Goal: Task Accomplishment & Management: Use online tool/utility

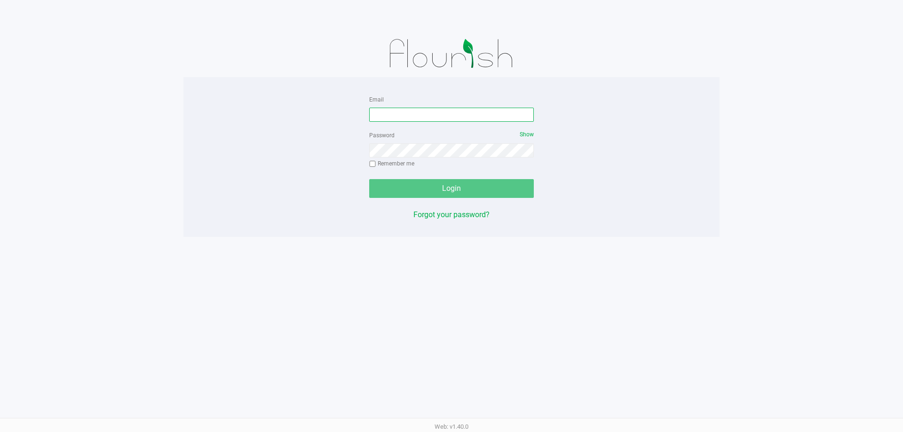
click at [496, 117] on input "Email" at bounding box center [451, 115] width 165 height 14
click at [501, 117] on input "Email" at bounding box center [451, 115] width 165 height 14
type input "[EMAIL_ADDRESS][DOMAIN_NAME]"
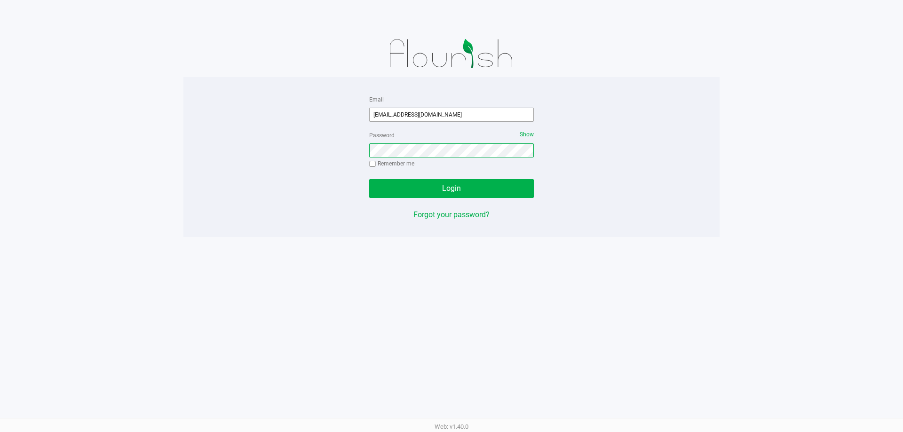
click at [369, 179] on button "Login" at bounding box center [451, 188] width 165 height 19
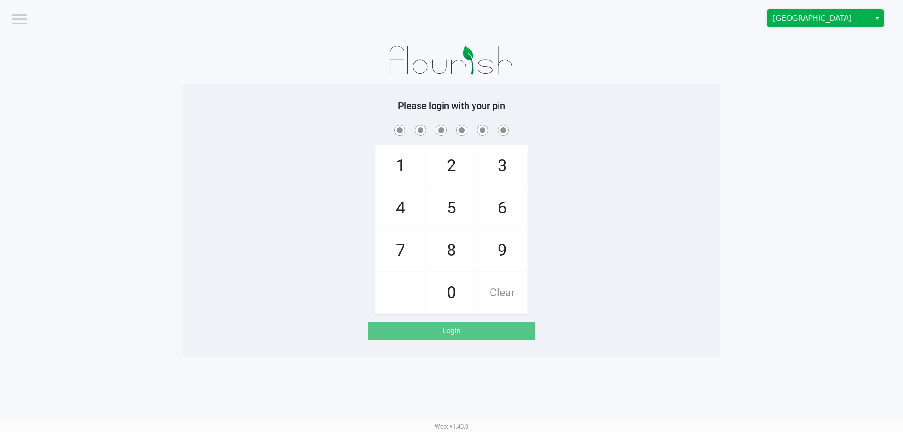
click at [836, 14] on span "[GEOGRAPHIC_DATA]" at bounding box center [819, 18] width 92 height 11
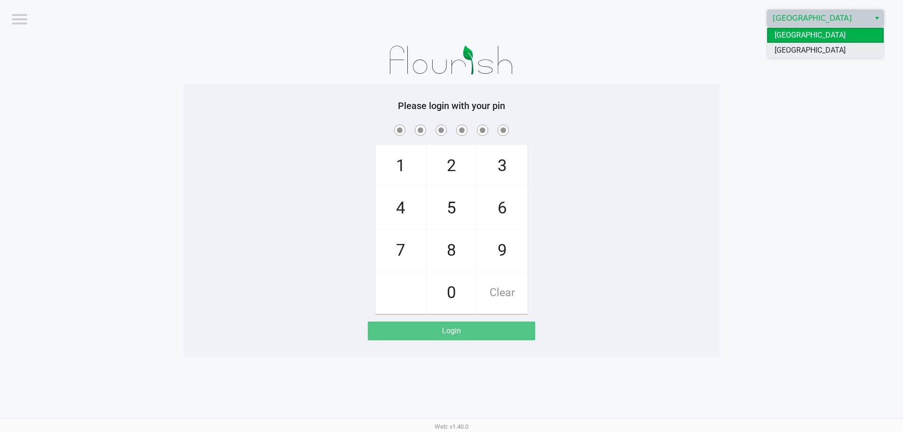
click at [820, 50] on span "[GEOGRAPHIC_DATA]" at bounding box center [810, 50] width 71 height 11
click at [821, 104] on app-pos-login-wrapper "Logout [GEOGRAPHIC_DATA] WC Please login with your pin 1 4 7 2 5 8 0 3 6 9 Clea…" at bounding box center [451, 178] width 903 height 357
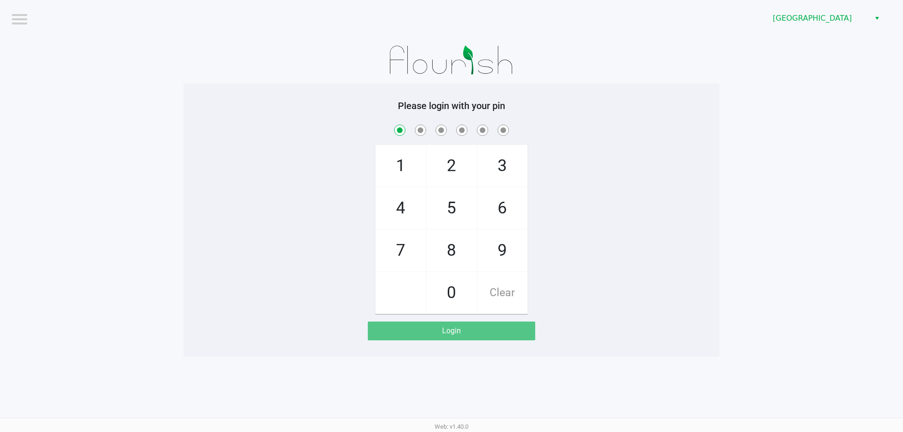
checkbox input "true"
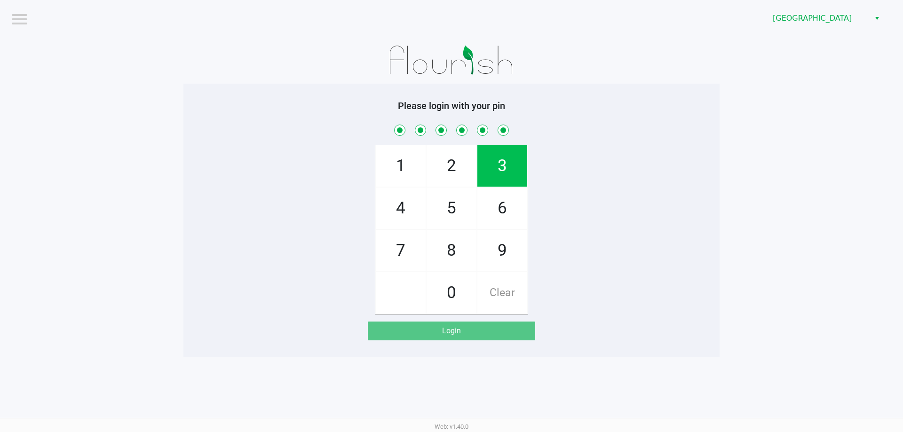
checkbox input "true"
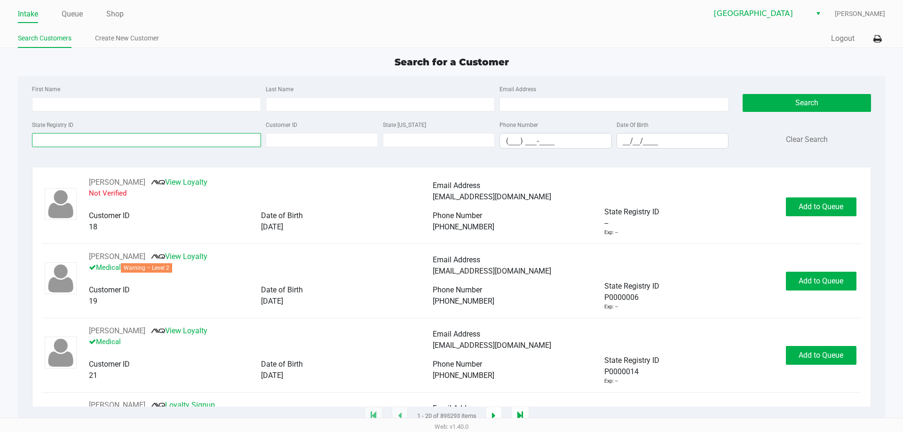
click at [105, 139] on input "State Registry ID" at bounding box center [146, 140] width 229 height 14
click at [119, 102] on input "First Name" at bounding box center [146, 104] width 229 height 14
type input "mir"
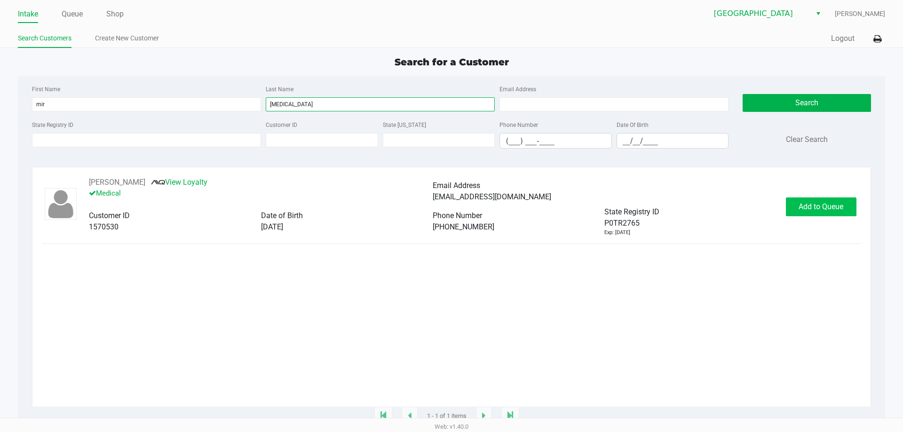
type input "[MEDICAL_DATA]"
click at [829, 208] on span "Add to Queue" at bounding box center [821, 206] width 45 height 9
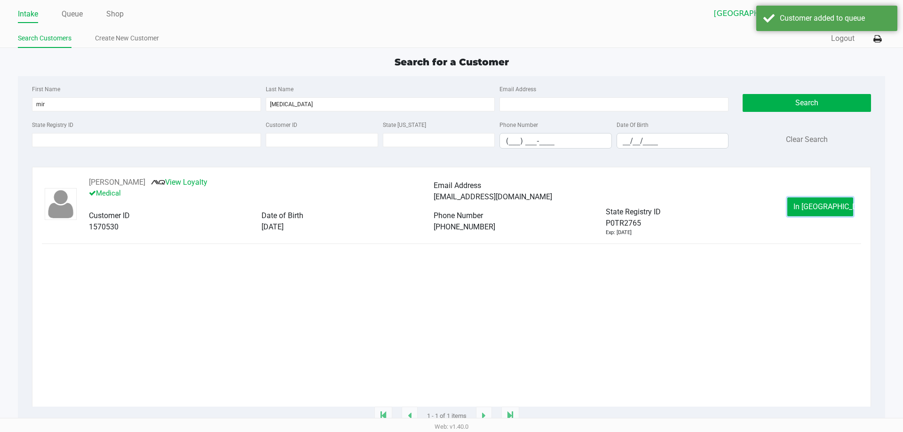
click at [829, 208] on span "In [GEOGRAPHIC_DATA]" at bounding box center [833, 206] width 79 height 9
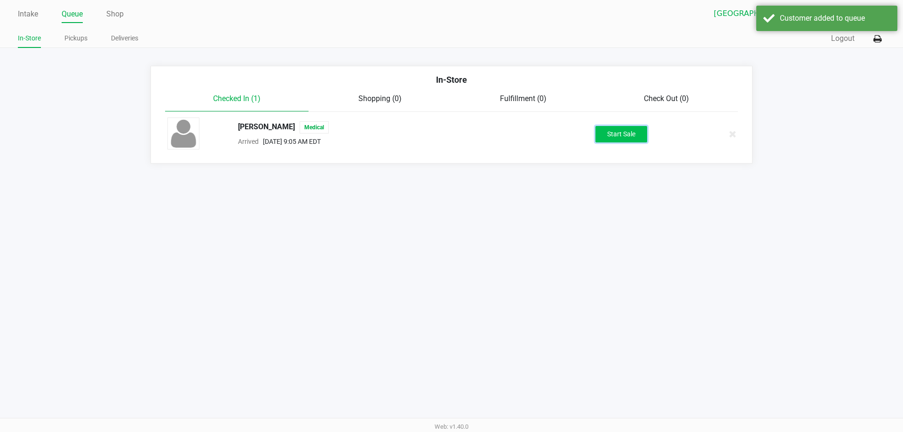
click at [609, 128] on button "Start Sale" at bounding box center [622, 134] width 52 height 16
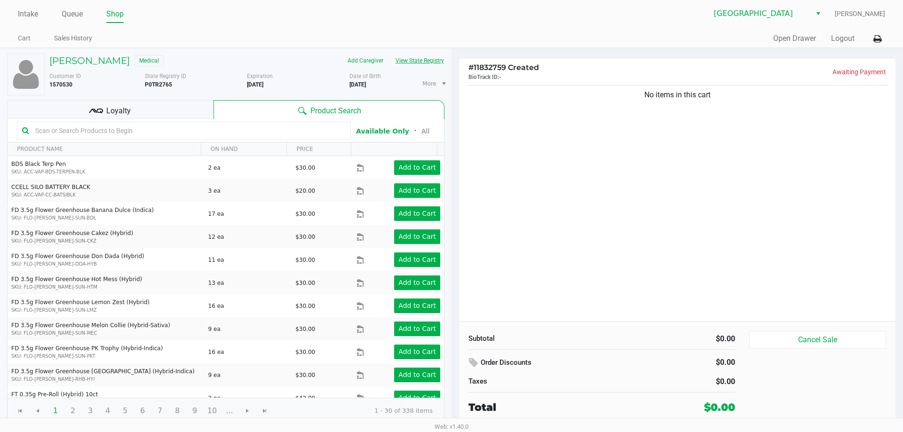
click at [403, 61] on button "View State Registry" at bounding box center [417, 60] width 55 height 15
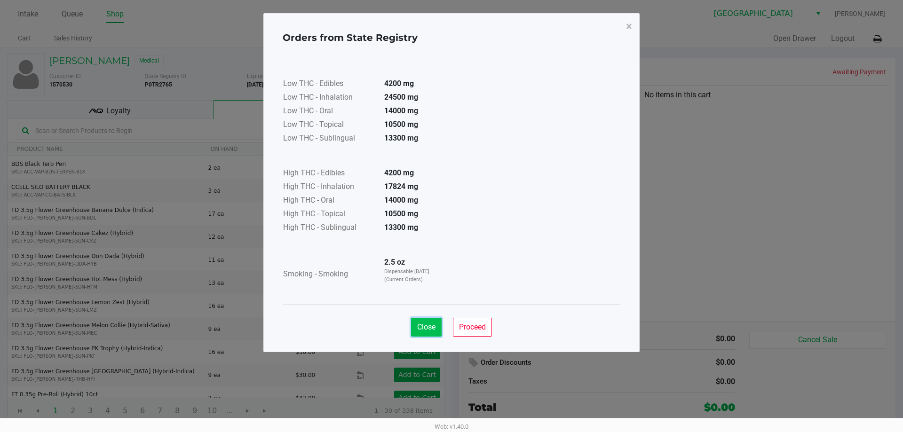
click at [421, 328] on span "Close" at bounding box center [426, 327] width 18 height 9
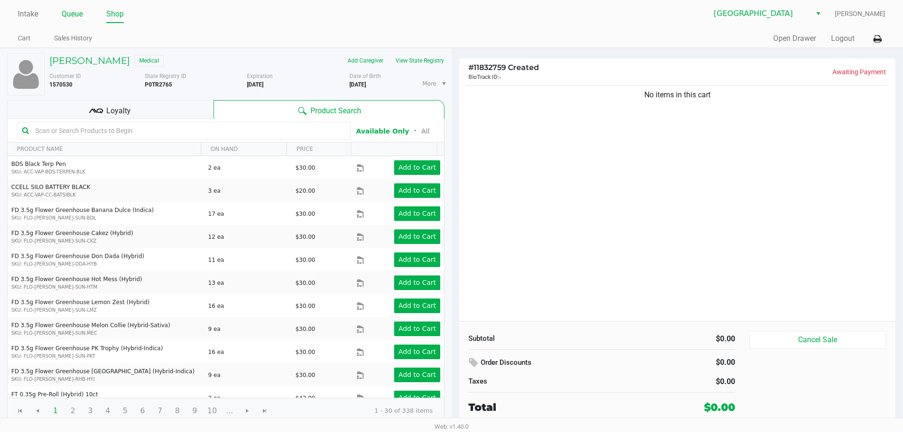
click at [74, 17] on link "Queue" at bounding box center [72, 14] width 21 height 13
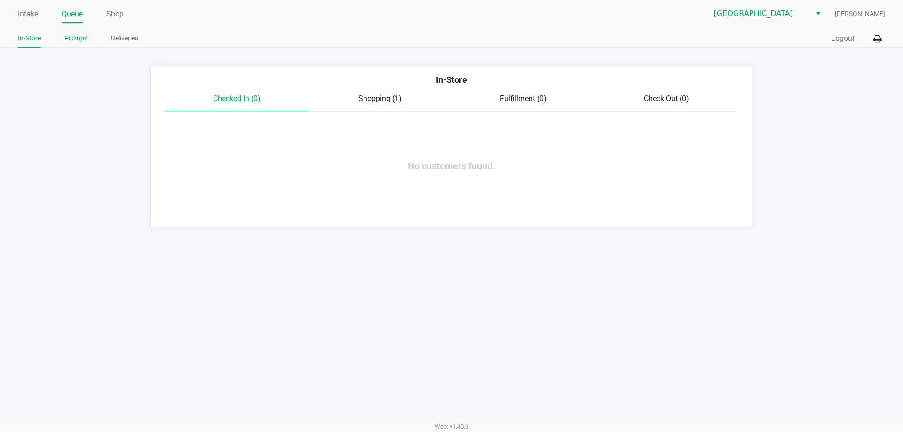
click at [79, 35] on link "Pickups" at bounding box center [75, 38] width 23 height 12
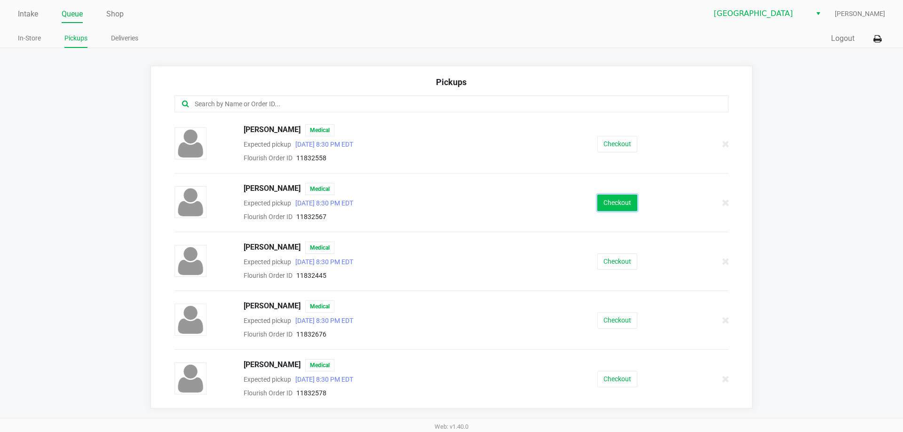
click at [624, 201] on button "Checkout" at bounding box center [618, 203] width 40 height 16
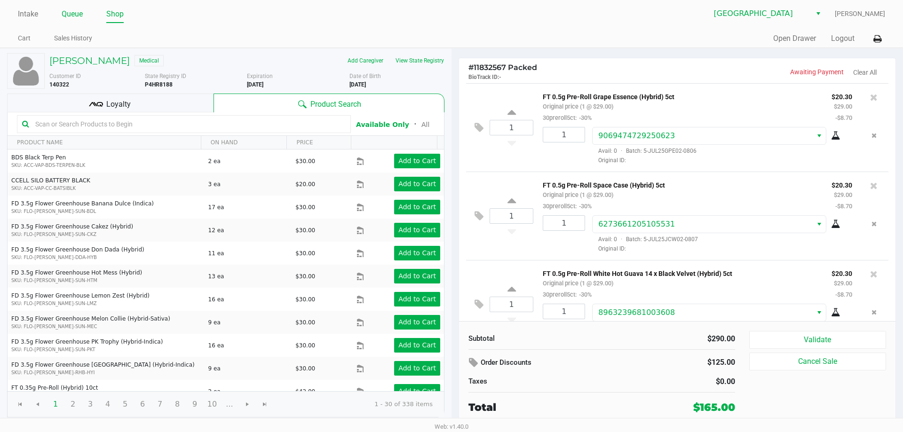
click at [72, 18] on link "Queue" at bounding box center [72, 14] width 21 height 13
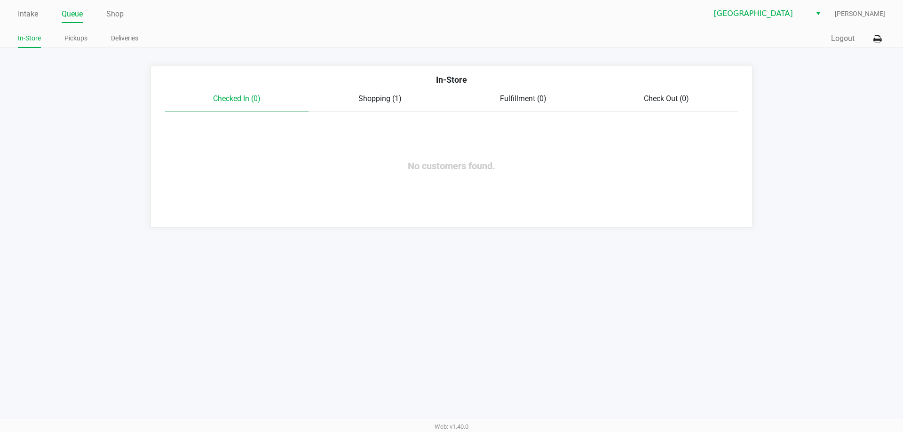
click at [373, 98] on span "Shopping (1)" at bounding box center [380, 98] width 43 height 9
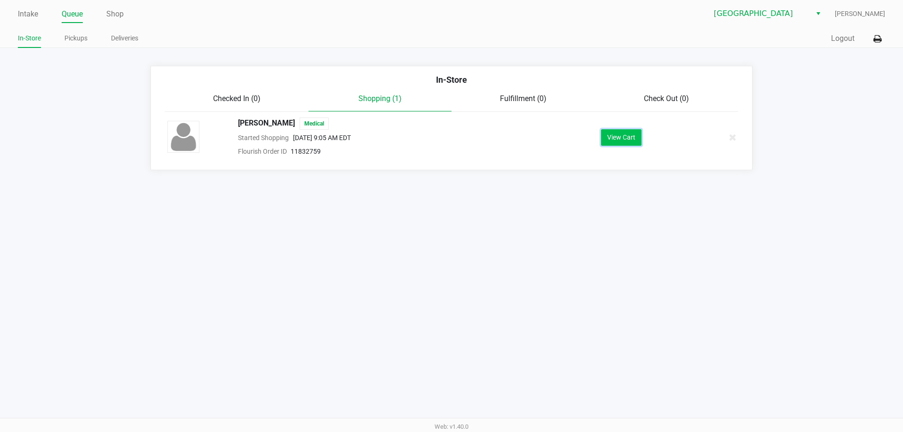
click at [608, 139] on button "View Cart" at bounding box center [621, 137] width 40 height 16
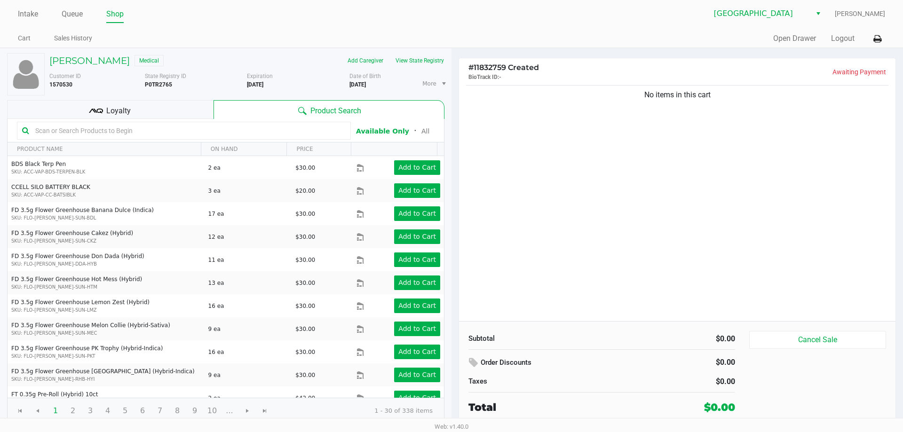
click at [167, 133] on input "text" at bounding box center [189, 131] width 314 height 14
click at [142, 130] on input "text" at bounding box center [189, 131] width 314 height 14
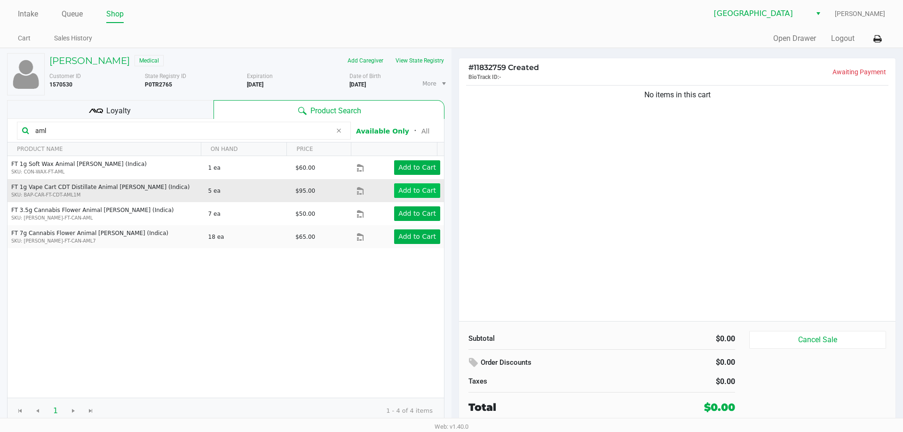
type input "aml"
click at [418, 188] on app-button-loader "Add to Cart" at bounding box center [418, 191] width 38 height 8
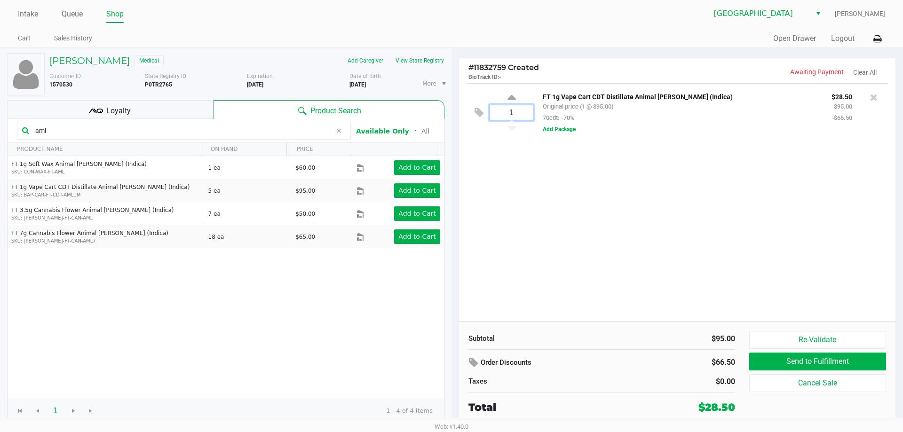
click at [520, 112] on input "1" at bounding box center [511, 112] width 43 height 15
click at [514, 99] on icon at bounding box center [512, 99] width 8 height 12
type input "2"
click at [71, 126] on input "aml" at bounding box center [182, 131] width 300 height 14
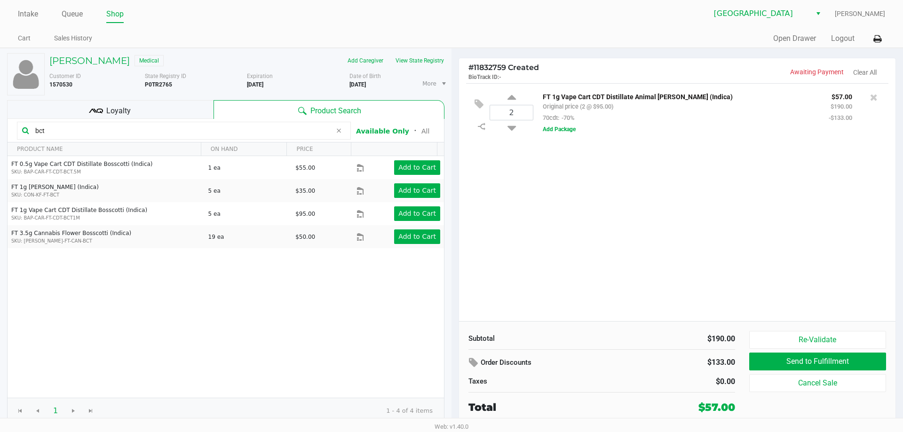
type input "bct"
click at [235, 333] on div "FT 0.5g Vape Cart CDT Distillate Bosscotti (Indica) SKU: BAP-CAR-FT-CDT-BCT.5M …" at bounding box center [226, 277] width 437 height 242
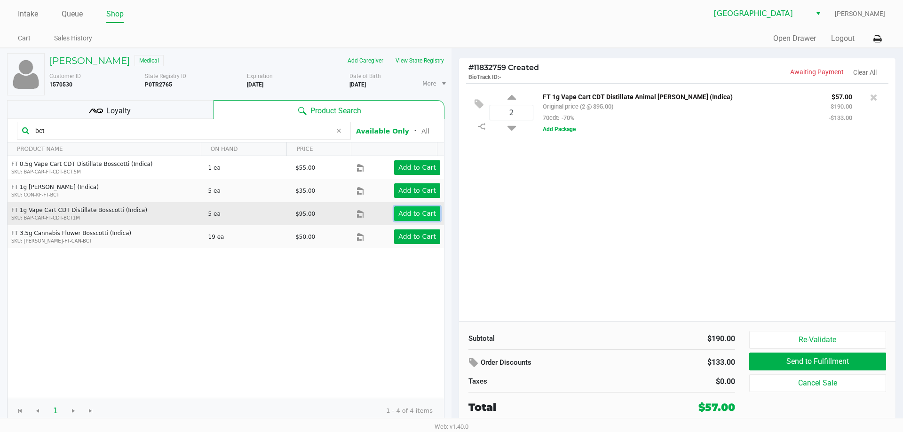
click at [412, 212] on app-button-loader "Add to Cart" at bounding box center [418, 214] width 38 height 8
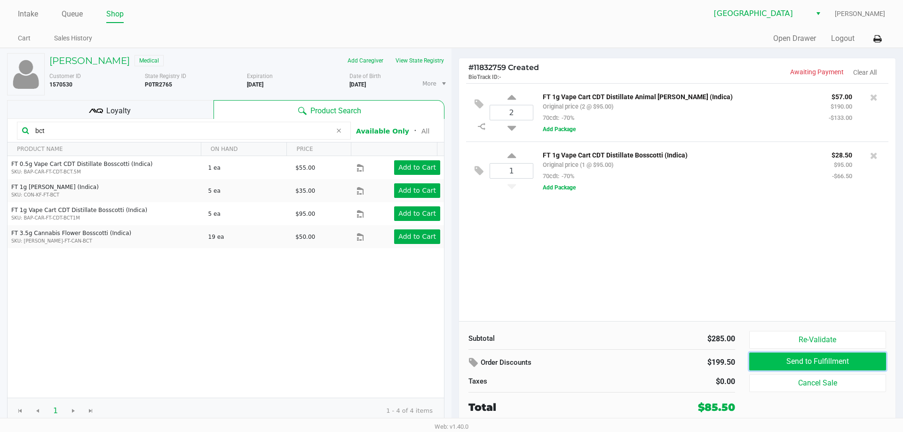
click at [778, 362] on button "Send to Fulfillment" at bounding box center [818, 362] width 137 height 18
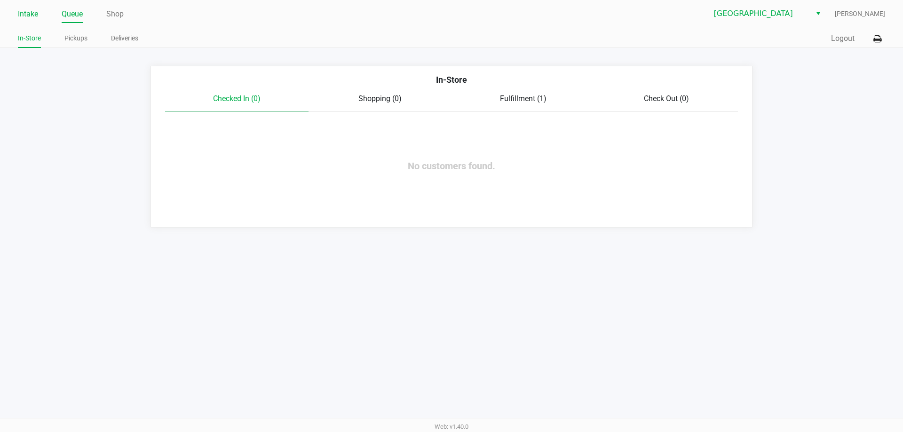
click at [27, 12] on link "Intake" at bounding box center [28, 14] width 20 height 13
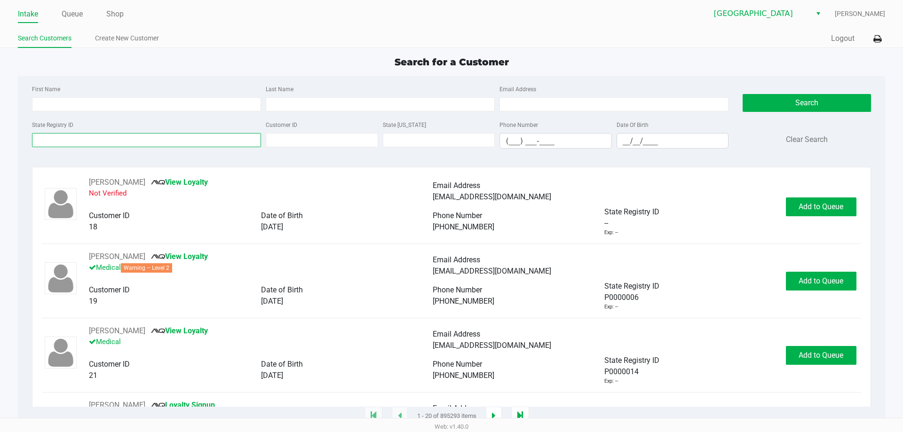
click at [112, 145] on input "State Registry ID" at bounding box center [146, 140] width 229 height 14
click at [114, 145] on input "State Registry ID" at bounding box center [146, 140] width 229 height 14
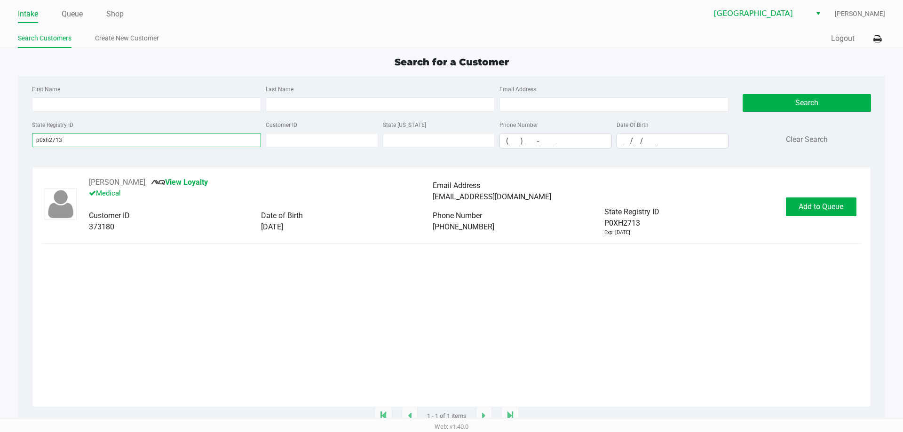
type input "p0xh2713"
drag, startPoint x: 543, startPoint y: 413, endPoint x: 652, endPoint y: 272, distance: 177.5
click at [592, 334] on div "[PERSON_NAME] View Loyalty Medical Email Address [EMAIL_ADDRESS][DOMAIN_NAME] C…" at bounding box center [451, 292] width 805 height 230
click at [826, 205] on span "Add to Queue" at bounding box center [821, 206] width 45 height 9
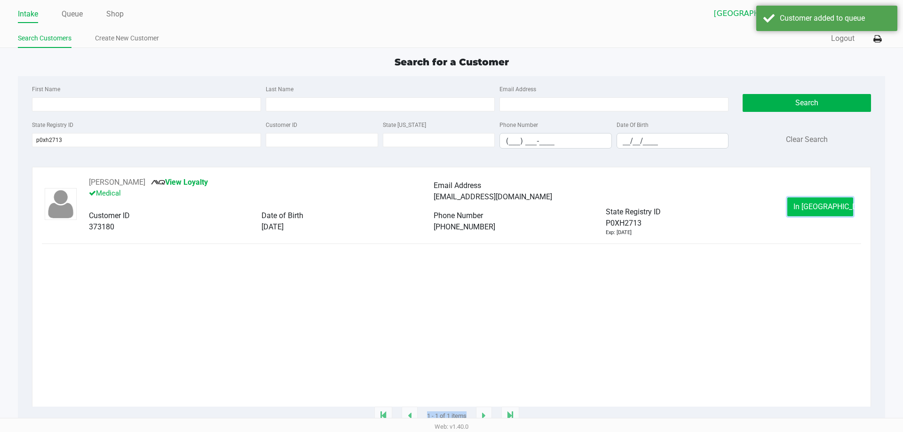
click at [821, 207] on span "In [GEOGRAPHIC_DATA]" at bounding box center [833, 206] width 79 height 9
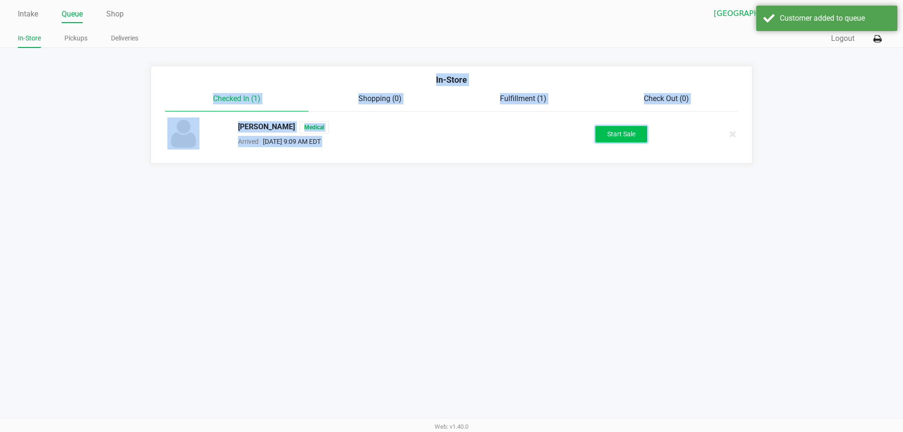
click at [607, 135] on button "Start Sale" at bounding box center [622, 134] width 52 height 16
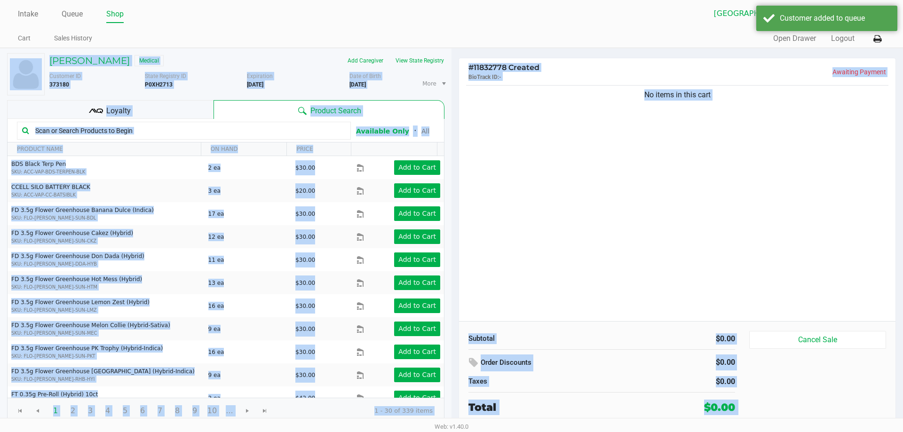
click at [383, 84] on div "More Date of Birth [DEMOGRAPHIC_DATA]" at bounding box center [401, 84] width 103 height 24
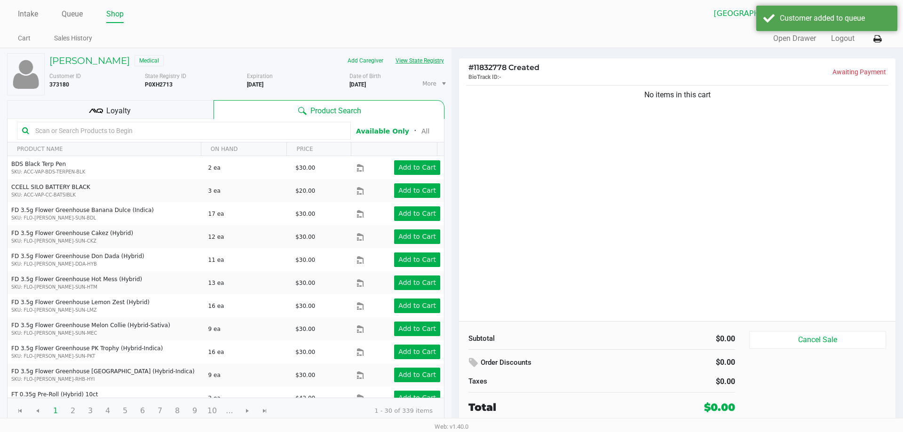
click at [418, 58] on button "View State Registry" at bounding box center [417, 60] width 55 height 15
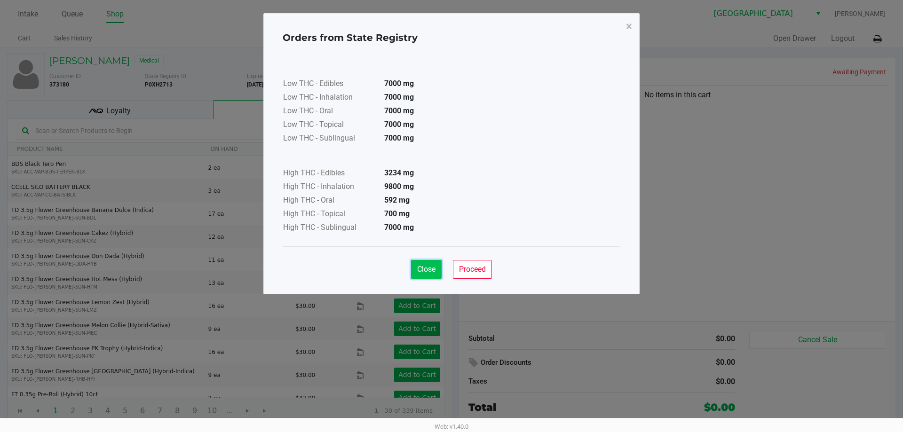
click at [423, 267] on span "Close" at bounding box center [426, 269] width 18 height 9
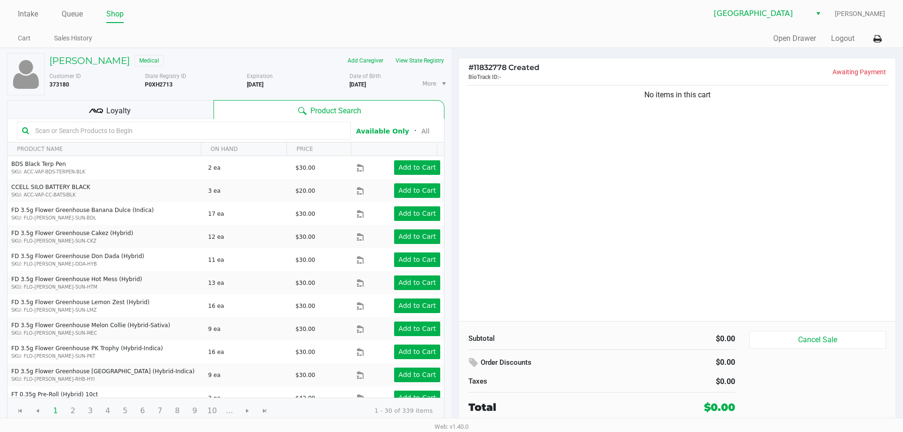
click at [114, 129] on input "text" at bounding box center [189, 131] width 314 height 14
click at [113, 111] on span "Loyalty" at bounding box center [118, 110] width 24 height 11
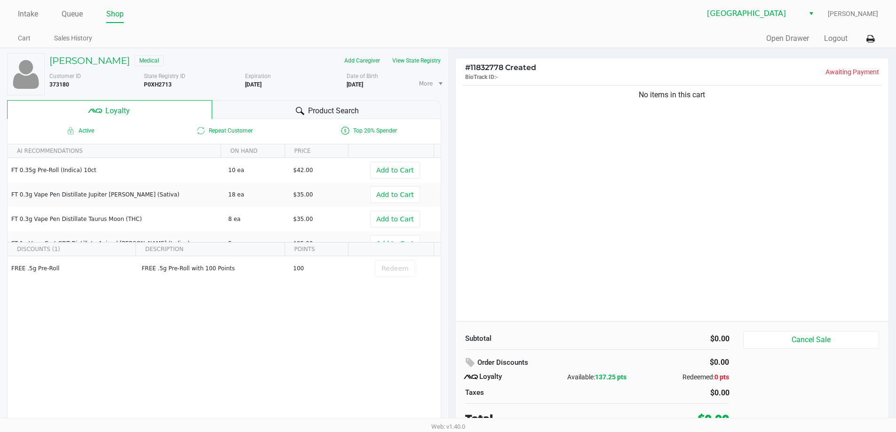
click at [284, 111] on div "Product Search" at bounding box center [326, 109] width 229 height 19
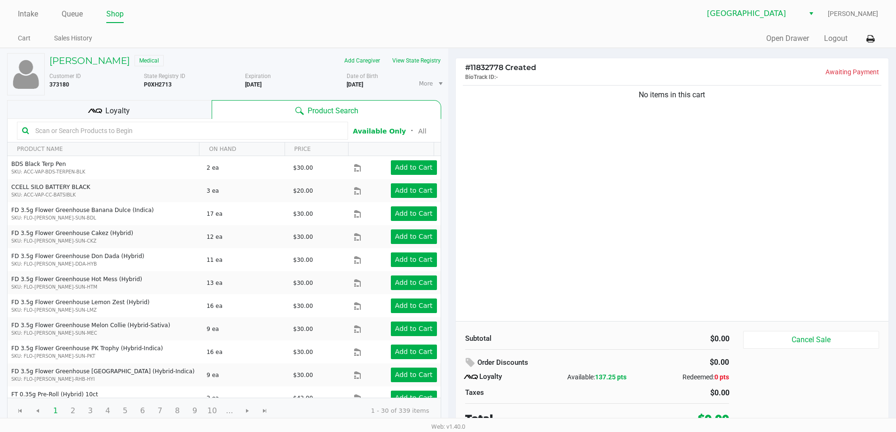
click at [184, 128] on input "text" at bounding box center [187, 131] width 311 height 14
click at [121, 130] on input "text" at bounding box center [187, 131] width 311 height 14
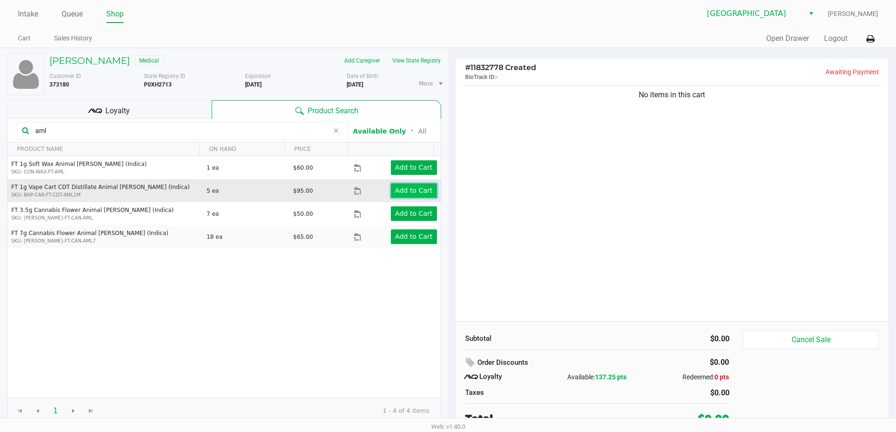
click at [401, 195] on button "Add to Cart" at bounding box center [414, 190] width 46 height 15
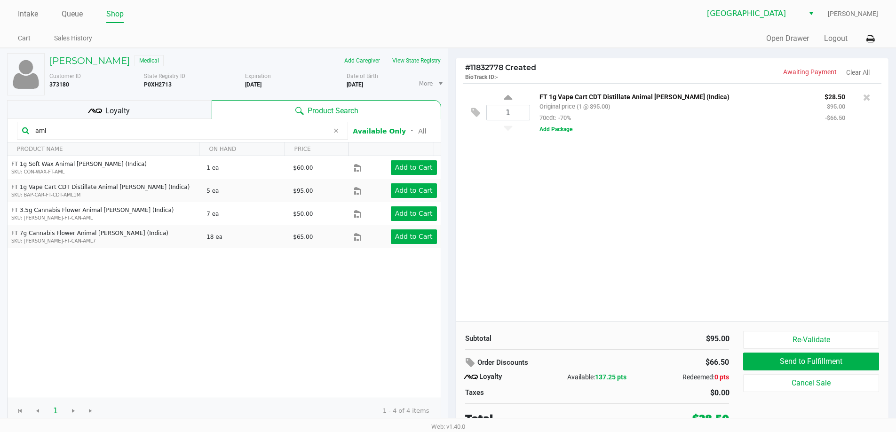
click at [61, 136] on input "aml" at bounding box center [180, 131] width 297 height 14
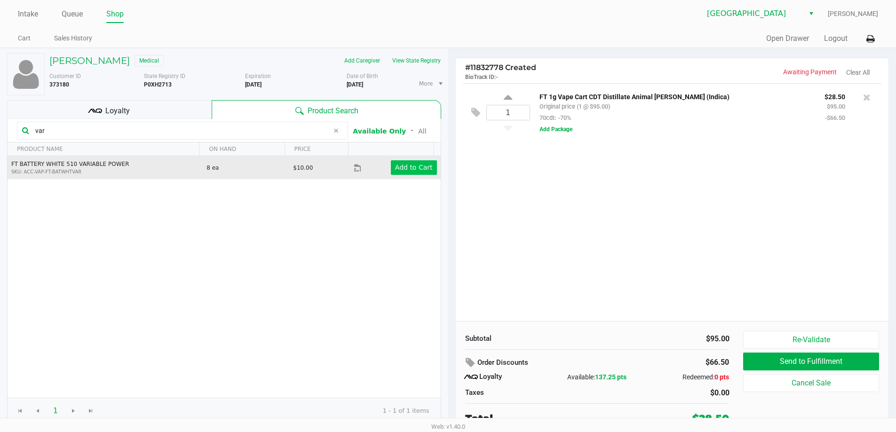
type input "var"
click at [403, 173] on button "Add to Cart" at bounding box center [414, 167] width 46 height 15
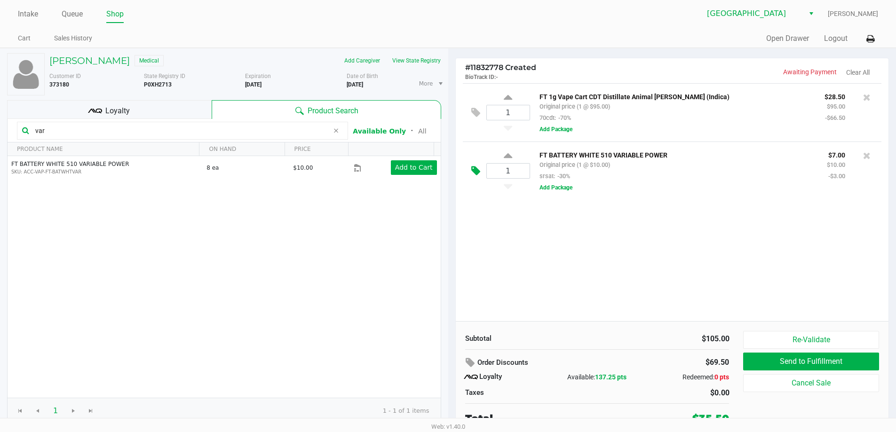
click at [474, 172] on icon at bounding box center [475, 171] width 9 height 11
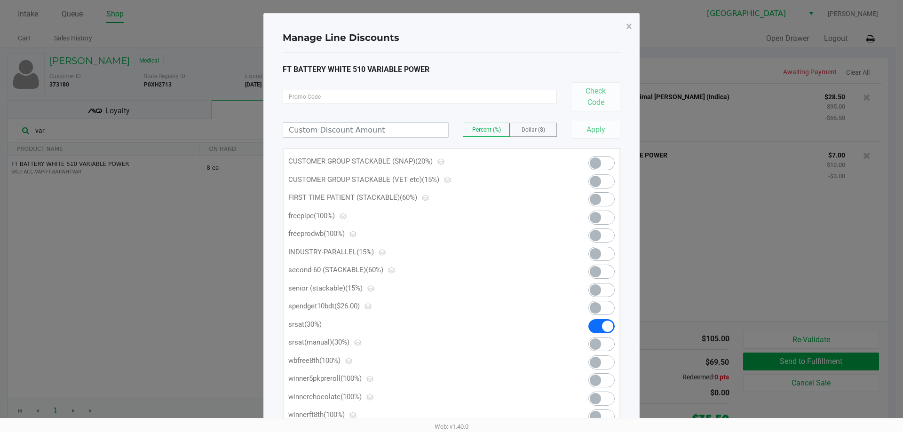
click at [594, 321] on span at bounding box center [602, 326] width 26 height 14
click at [604, 288] on span at bounding box center [602, 290] width 26 height 14
drag, startPoint x: 632, startPoint y: 25, endPoint x: 643, endPoint y: 31, distance: 12.6
click at [632, 25] on button "×" at bounding box center [629, 26] width 21 height 26
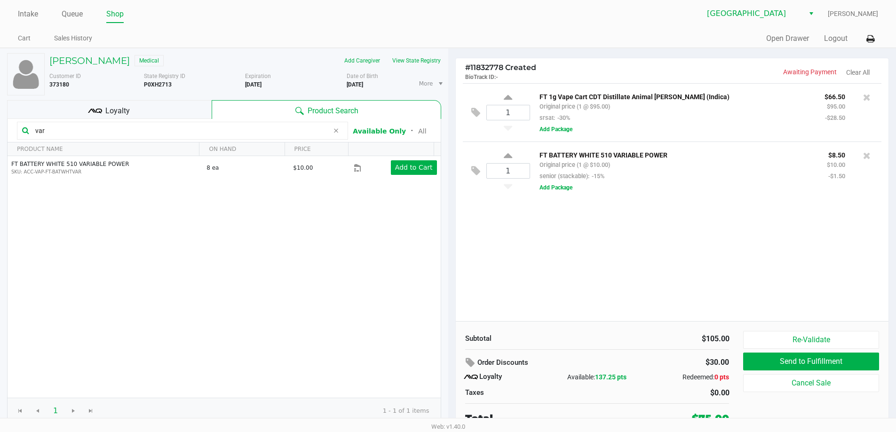
click at [749, 263] on div "1 FT 1g Vape Cart CDT Distillate Animal [PERSON_NAME] (Indica) Original price (…" at bounding box center [672, 202] width 433 height 238
click at [473, 112] on icon at bounding box center [475, 112] width 9 height 11
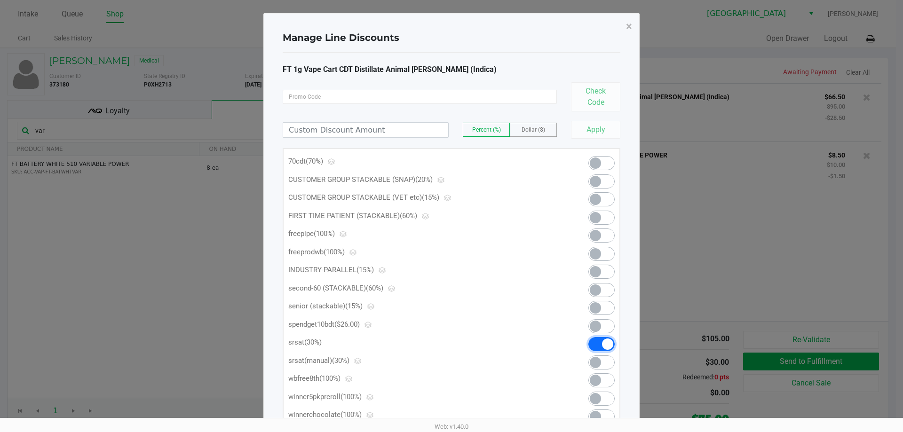
click at [596, 340] on span at bounding box center [602, 344] width 26 height 14
click at [612, 165] on span at bounding box center [602, 163] width 26 height 14
click at [716, 223] on ngb-modal-window "Manage Line Discounts × FT 1g Vape Cart CDT Distillate Animal [PERSON_NAME] (In…" at bounding box center [451, 216] width 903 height 432
click at [631, 26] on span "×" at bounding box center [629, 26] width 6 height 13
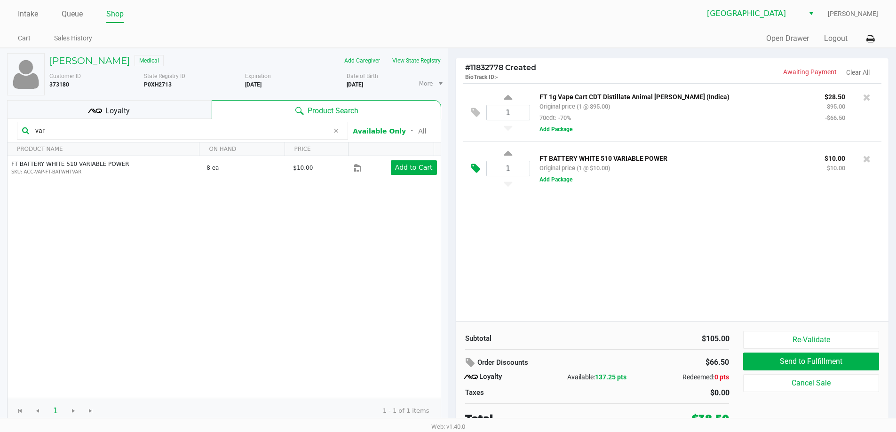
click at [478, 170] on icon at bounding box center [475, 168] width 9 height 11
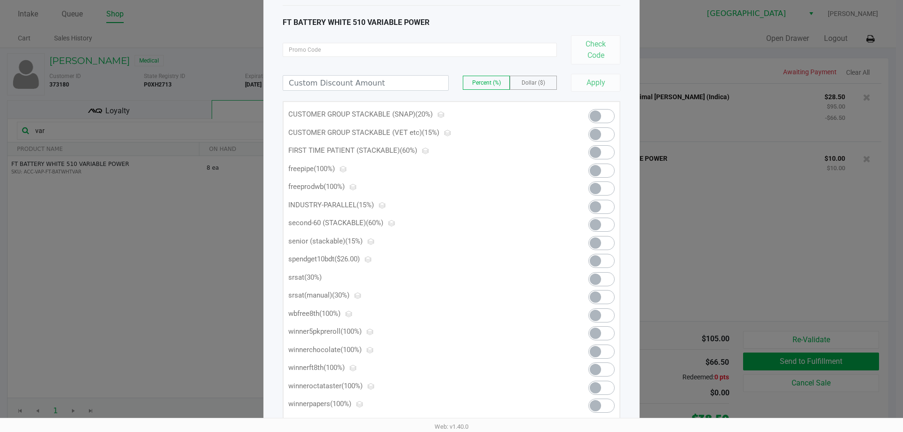
scroll to position [74, 0]
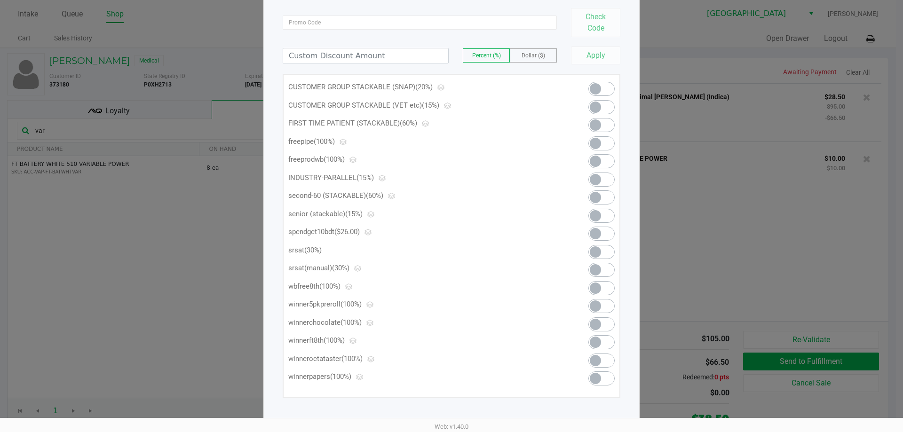
click at [870, 295] on ngb-modal-window "Manage Line Discounts × FT BATTERY WHITE 510 VARIABLE POWER Check Code Percent …" at bounding box center [451, 216] width 903 height 432
click at [814, 367] on ngb-modal-window "Manage Line Discounts × FT BATTERY WHITE 510 VARIABLE POWER Check Code Percent …" at bounding box center [451, 216] width 903 height 432
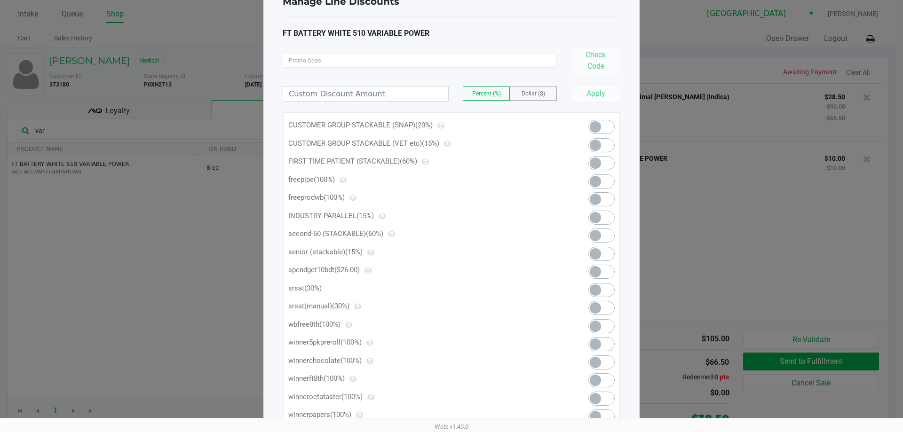
scroll to position [0, 0]
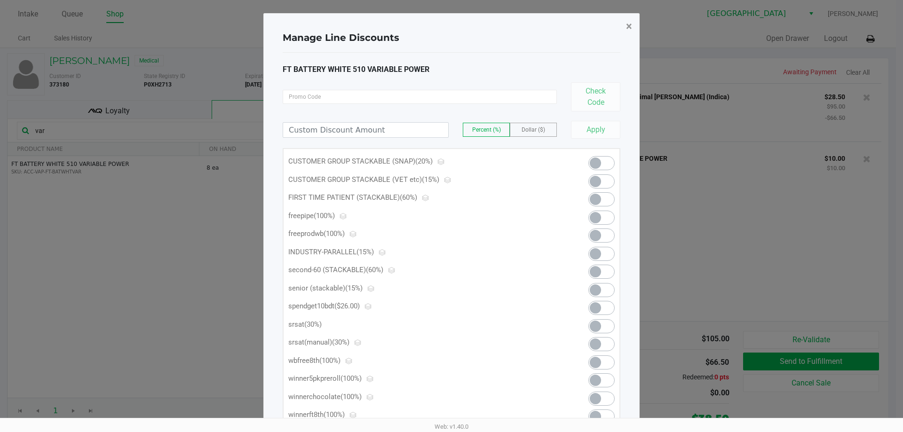
click at [633, 23] on button "×" at bounding box center [629, 26] width 21 height 26
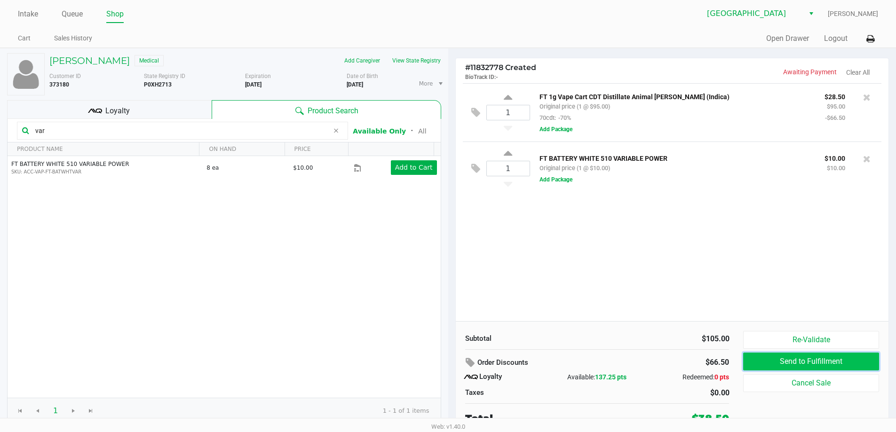
click at [813, 356] on button "Send to Fulfillment" at bounding box center [811, 362] width 136 height 18
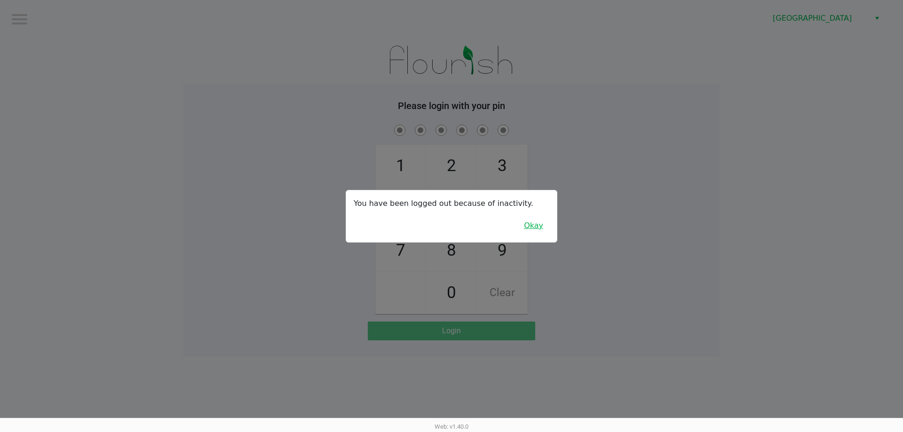
click at [529, 226] on button "Okay" at bounding box center [534, 226] width 32 height 18
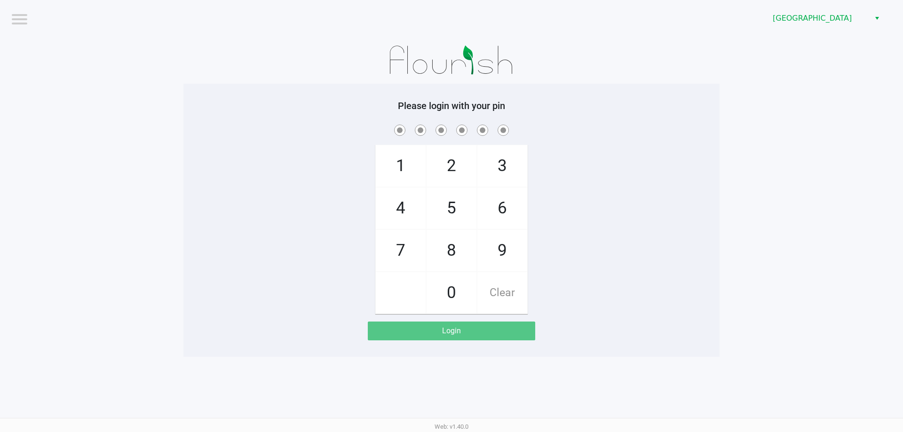
click at [757, 249] on app-pos-login-wrapper "Logout [GEOGRAPHIC_DATA] WC Please login with your pin 1 4 7 2 5 8 0 3 6 9 Clea…" at bounding box center [451, 178] width 903 height 357
checkbox input "true"
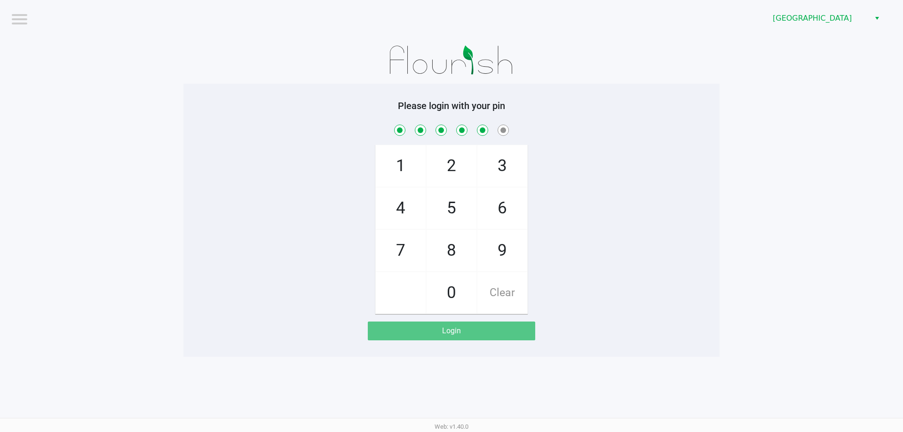
checkbox input "true"
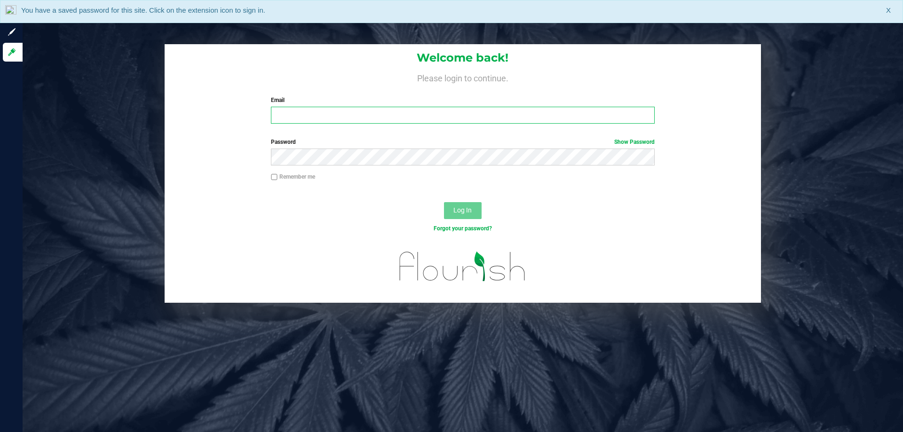
click at [312, 119] on input "Email" at bounding box center [462, 115] width 383 height 17
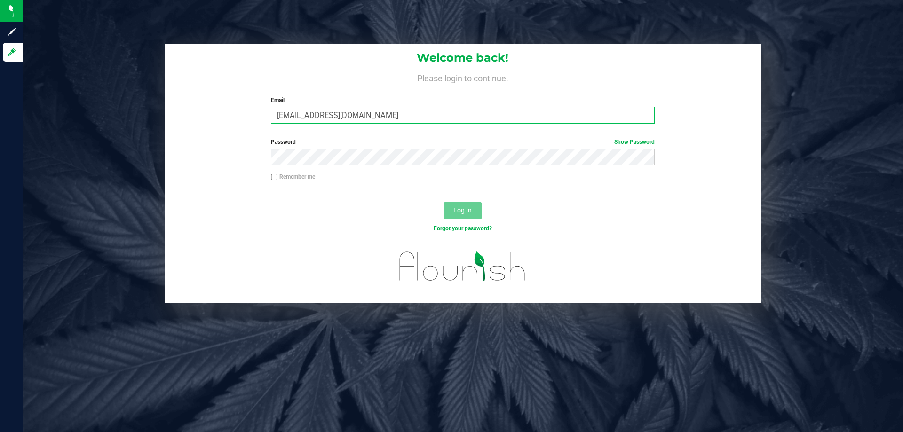
type input "[EMAIL_ADDRESS][DOMAIN_NAME]"
click at [444, 202] on button "Log In" at bounding box center [463, 210] width 38 height 17
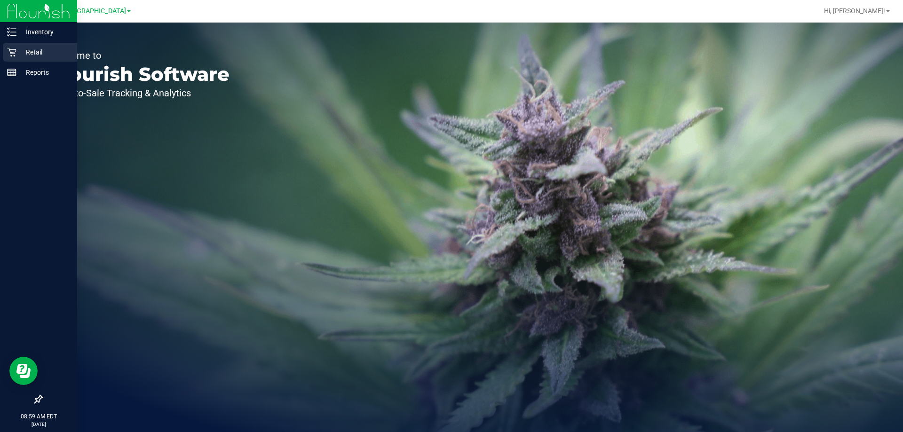
click at [11, 48] on icon at bounding box center [11, 52] width 9 height 9
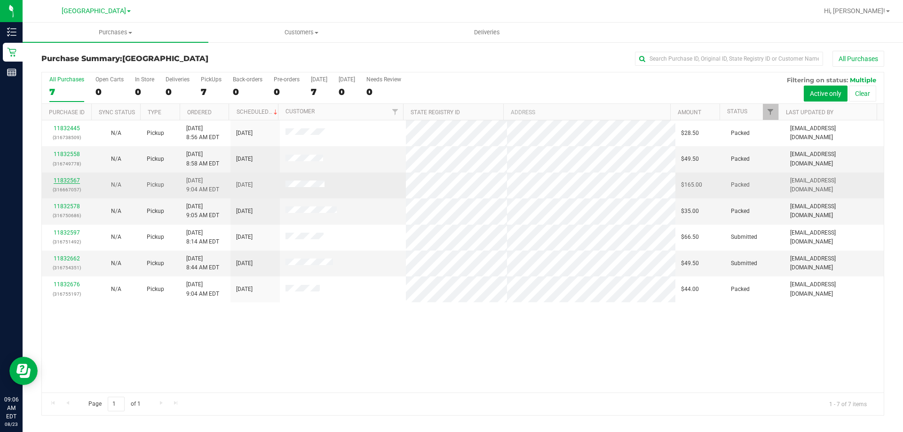
click at [72, 179] on link "11832567" at bounding box center [67, 180] width 26 height 7
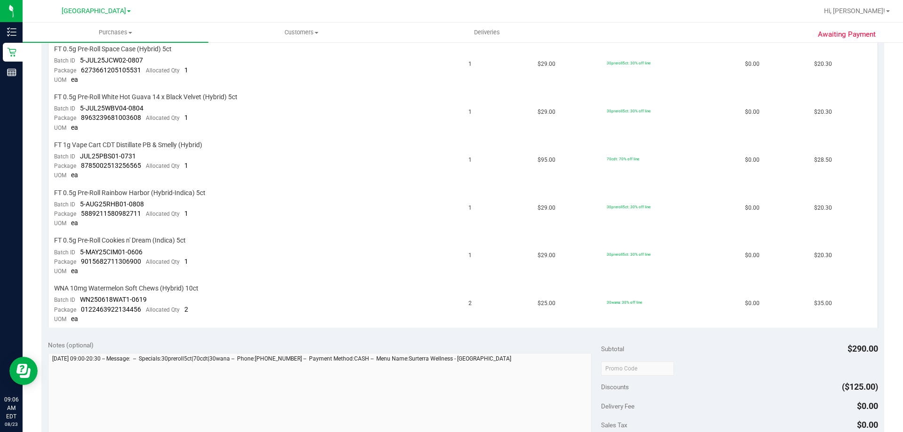
scroll to position [94, 0]
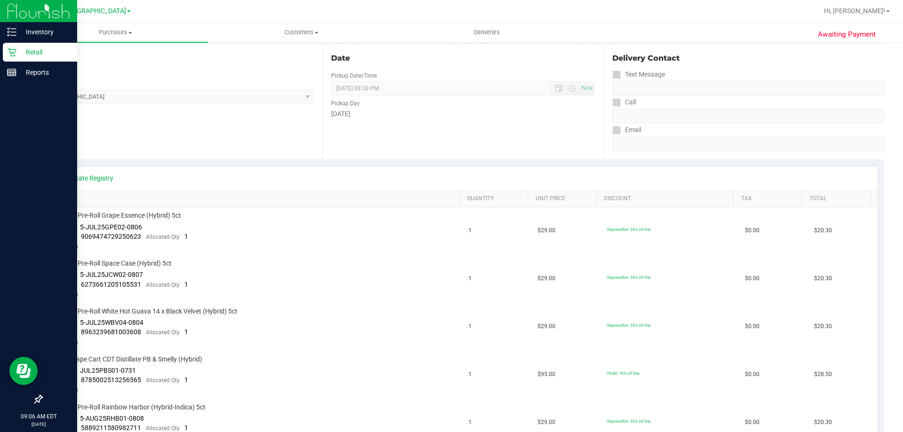
click at [9, 54] on icon at bounding box center [11, 52] width 9 height 9
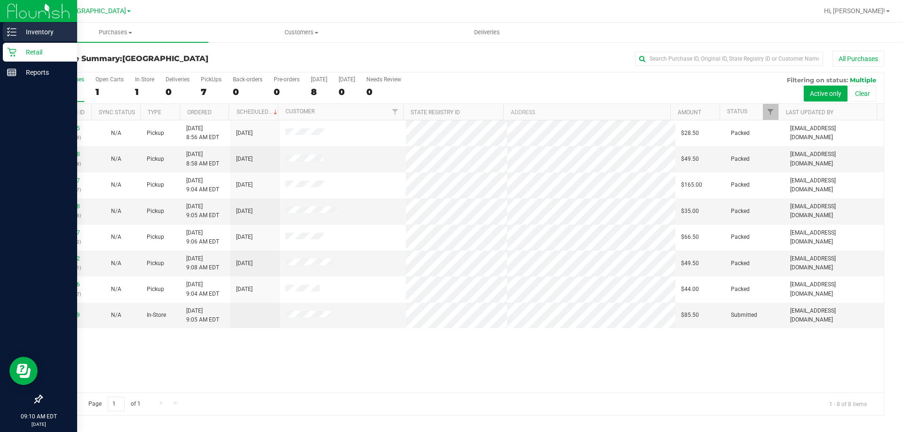
click at [31, 31] on p "Inventory" at bounding box center [44, 31] width 56 height 11
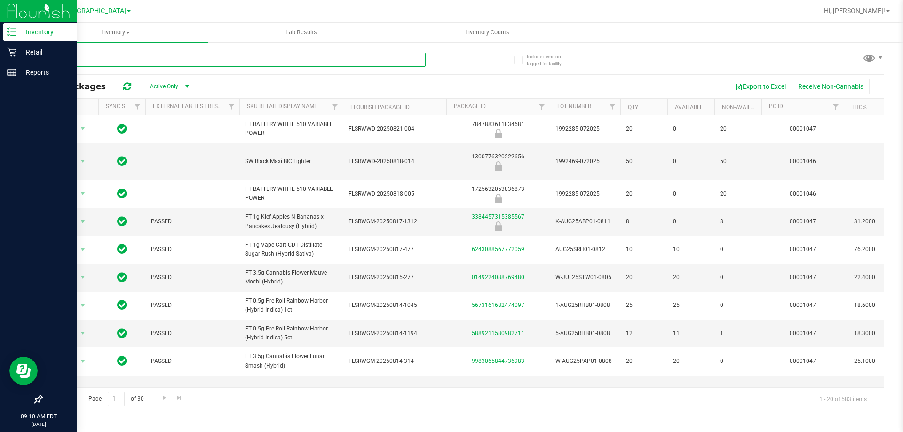
click at [130, 55] on input "text" at bounding box center [233, 60] width 384 height 14
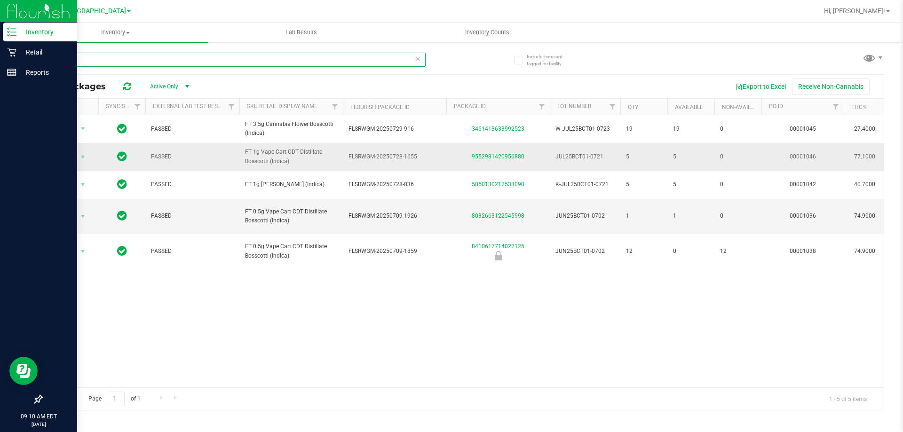
type input "bct"
drag, startPoint x: 558, startPoint y: 152, endPoint x: 605, endPoint y: 159, distance: 47.0
click at [605, 159] on span "JUL25BCT01-0721" at bounding box center [585, 156] width 59 height 9
copy span "JUL25BCT01-0721"
click at [15, 54] on icon at bounding box center [11, 52] width 9 height 9
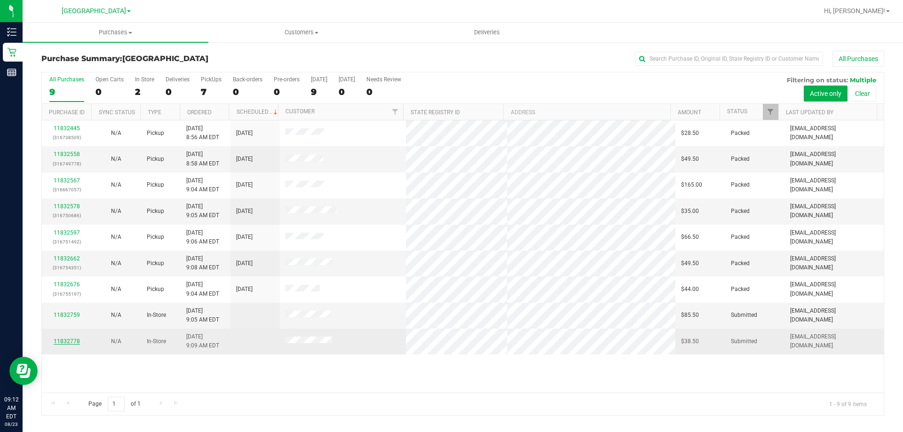
click at [65, 339] on link "11832778" at bounding box center [67, 341] width 26 height 7
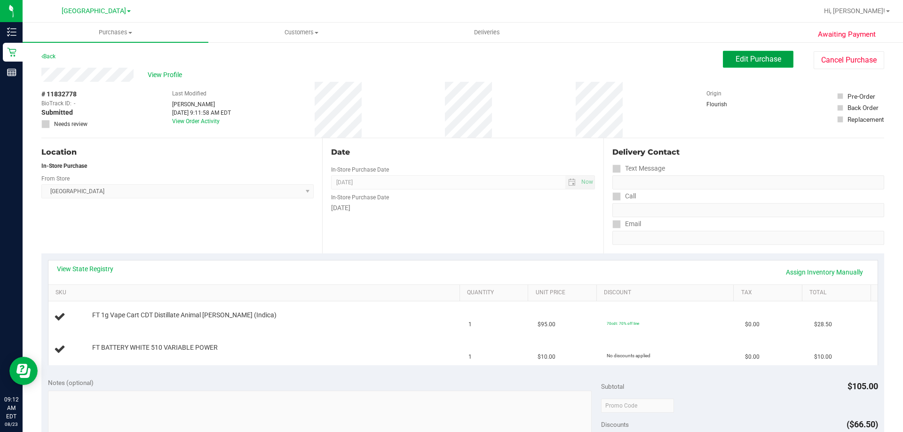
click at [748, 52] on button "Edit Purchase" at bounding box center [758, 59] width 71 height 17
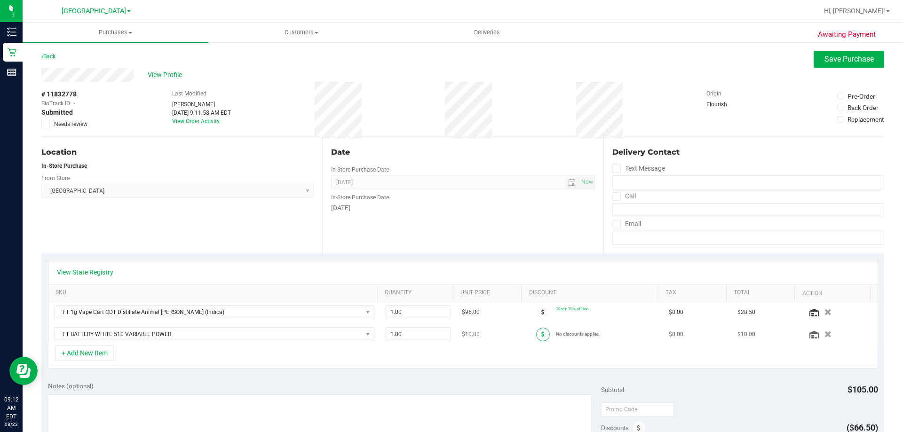
click at [542, 335] on icon at bounding box center [543, 335] width 3 height 6
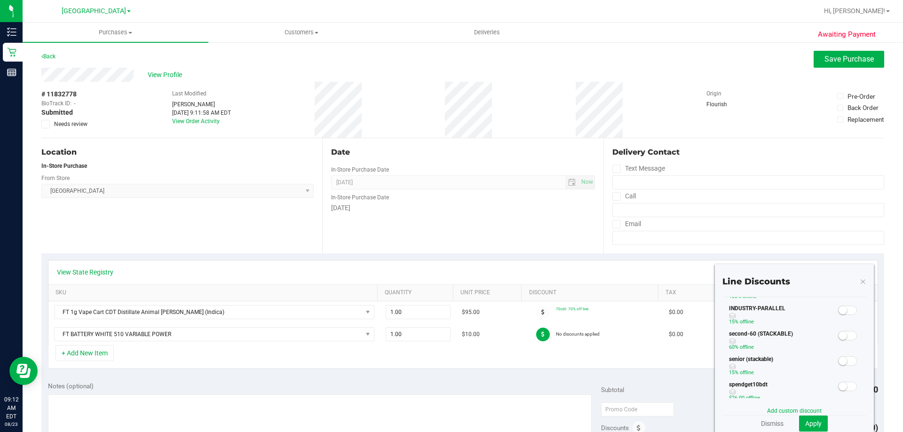
scroll to position [141, 0]
click at [846, 341] on span at bounding box center [847, 339] width 19 height 9
click at [810, 423] on span "Apply" at bounding box center [814, 424] width 16 height 8
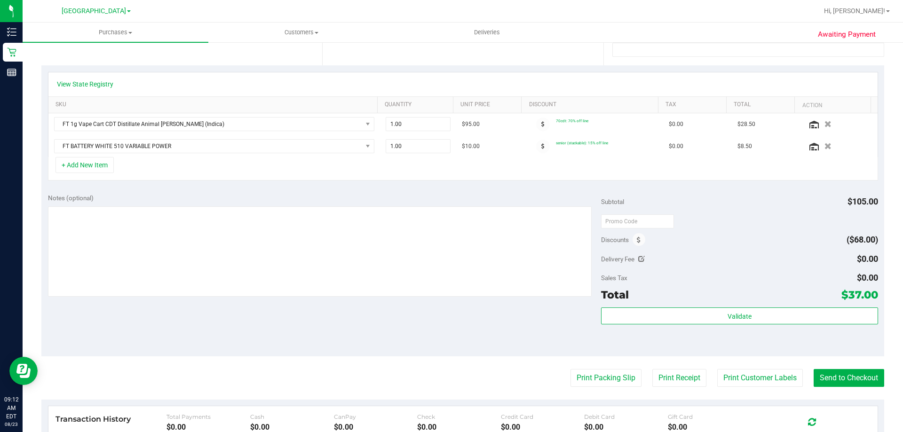
scroll to position [0, 0]
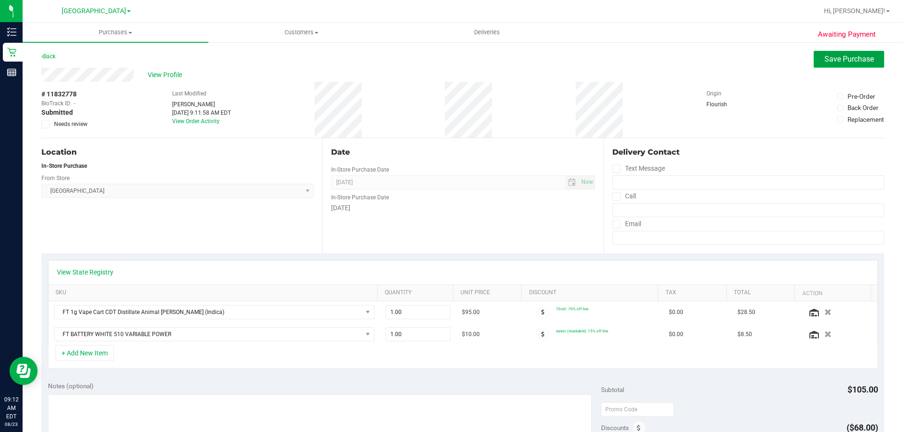
click at [825, 61] on span "Save Purchase" at bounding box center [849, 59] width 49 height 9
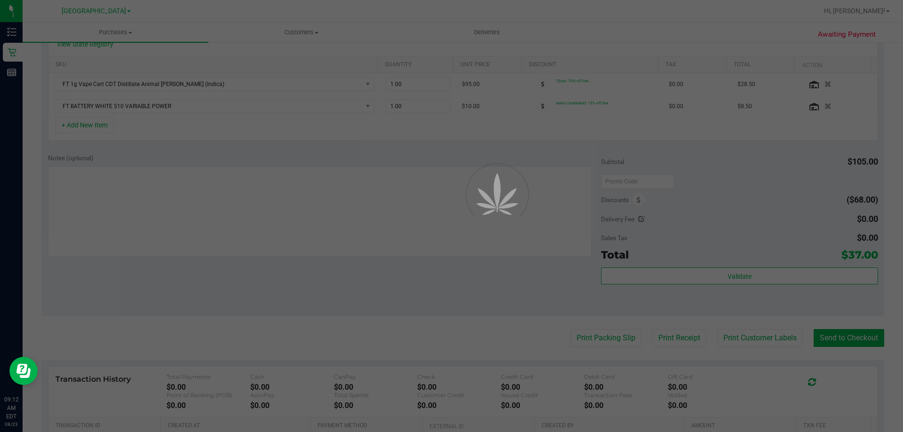
scroll to position [235, 0]
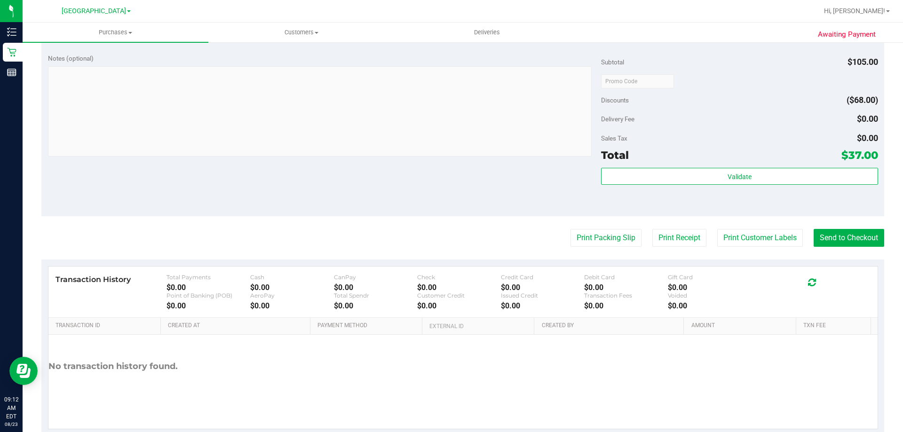
scroll to position [329, 0]
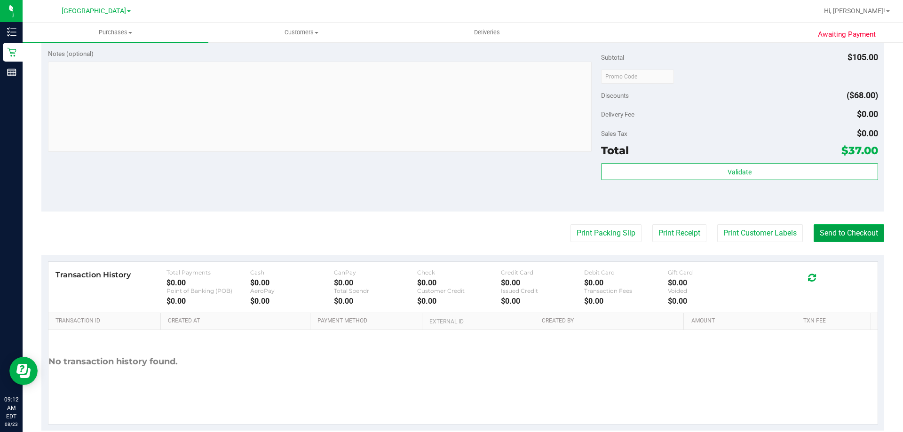
click at [832, 229] on button "Send to Checkout" at bounding box center [849, 233] width 71 height 18
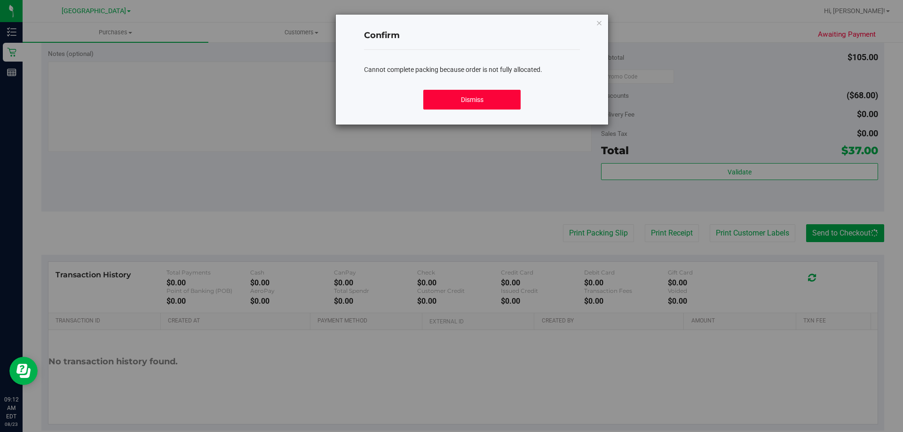
click at [470, 90] on button "Dismiss" at bounding box center [471, 100] width 97 height 20
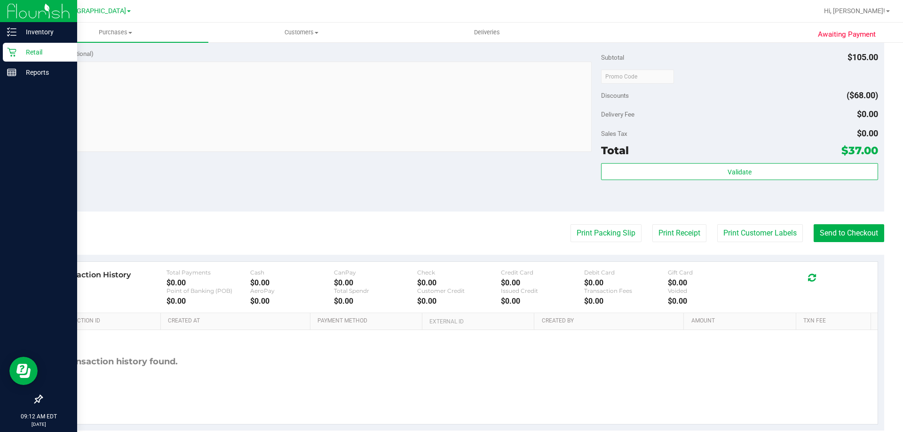
click at [35, 48] on p "Retail" at bounding box center [44, 52] width 56 height 11
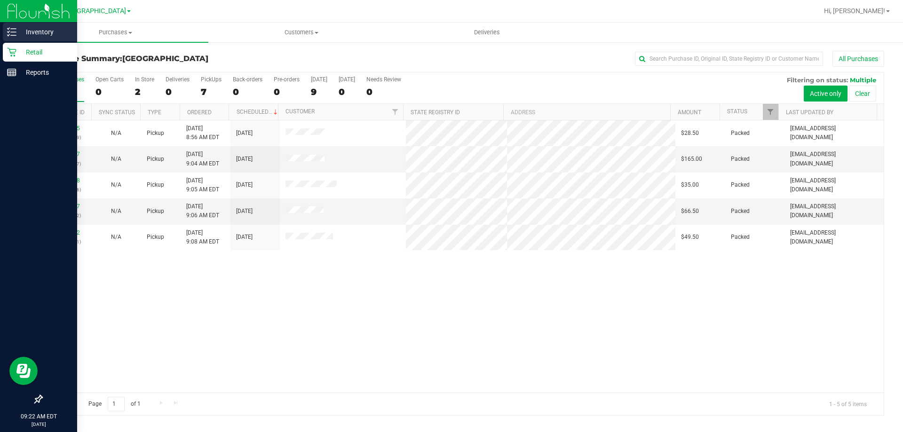
click at [18, 27] on p "Inventory" at bounding box center [44, 31] width 56 height 11
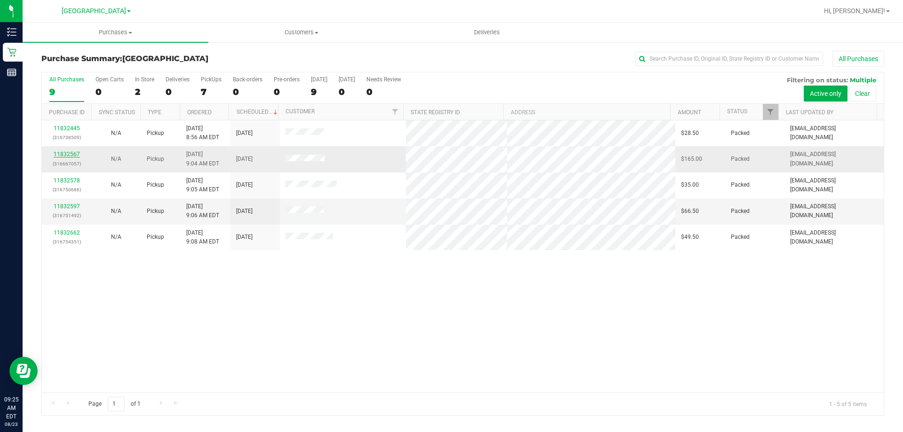
click at [63, 155] on link "11832567" at bounding box center [67, 154] width 26 height 7
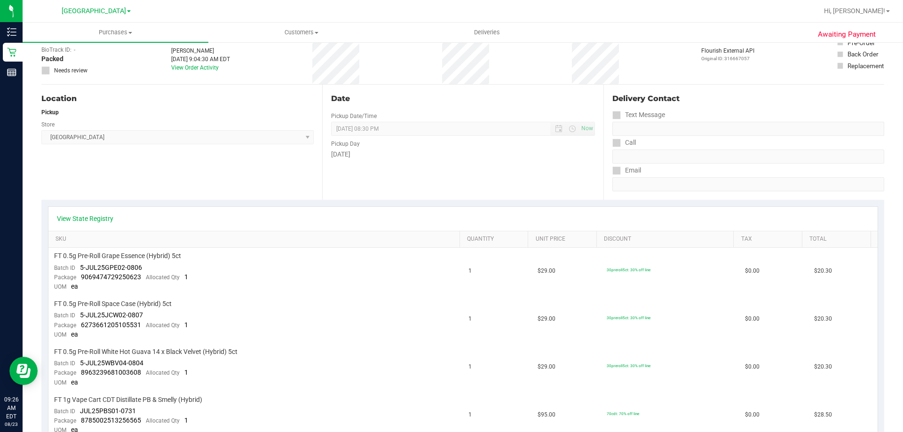
scroll to position [47, 0]
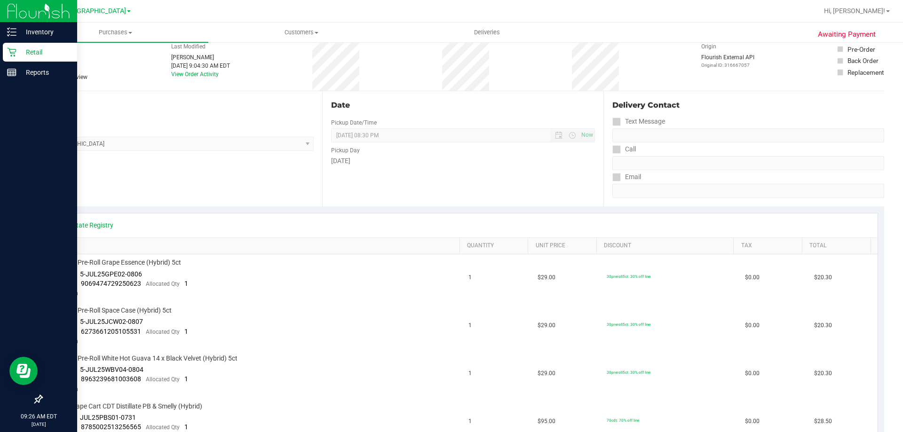
click at [4, 52] on div "Retail" at bounding box center [40, 52] width 74 height 19
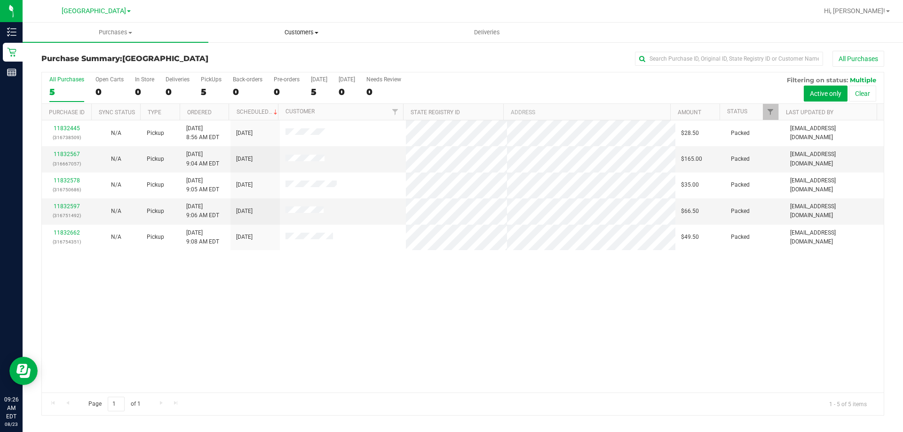
click at [312, 36] on span "Customers" at bounding box center [301, 32] width 185 height 8
click at [256, 53] on span "All customers" at bounding box center [242, 57] width 68 height 8
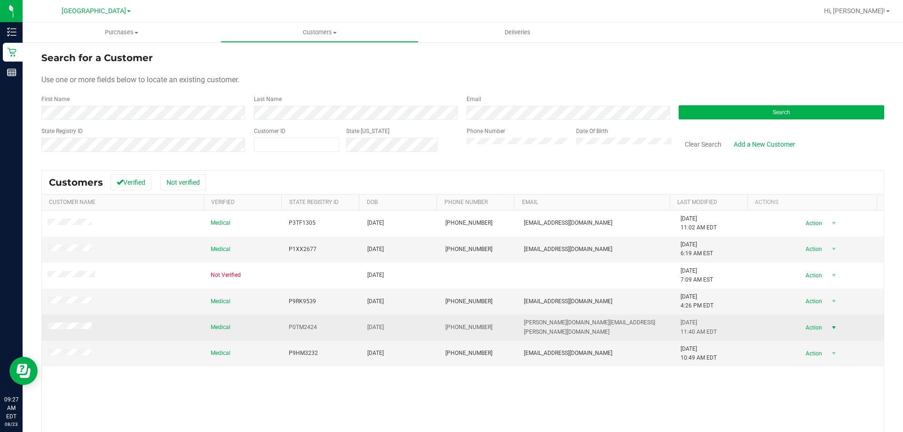
click at [830, 327] on span "select" at bounding box center [834, 328] width 8 height 8
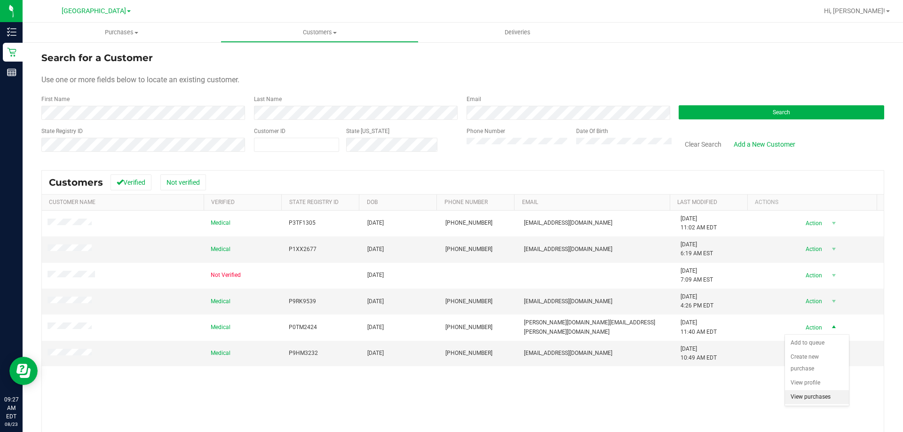
click at [811, 397] on li "View purchases" at bounding box center [817, 398] width 64 height 14
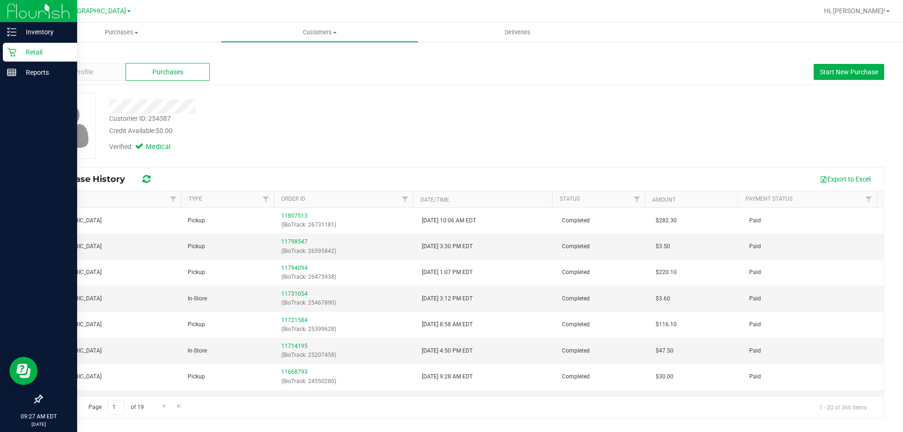
click at [15, 51] on icon at bounding box center [11, 52] width 9 height 9
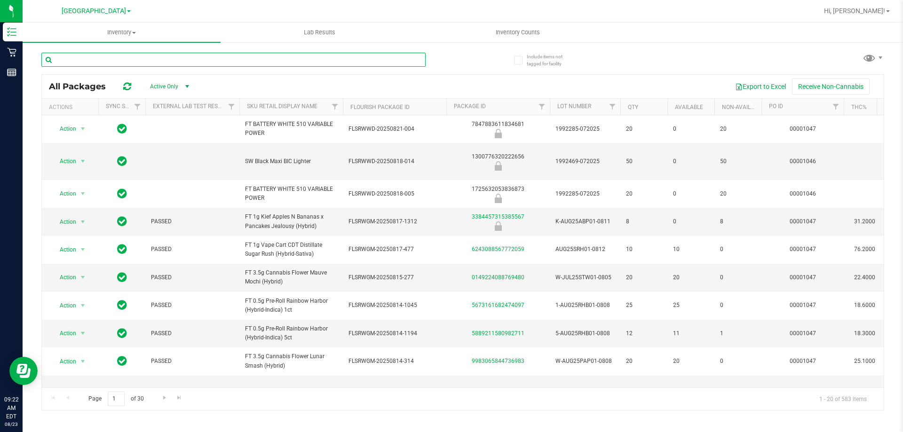
click at [106, 56] on input "text" at bounding box center [233, 60] width 384 height 14
click at [521, 33] on span "Inventory Counts" at bounding box center [518, 32] width 70 height 8
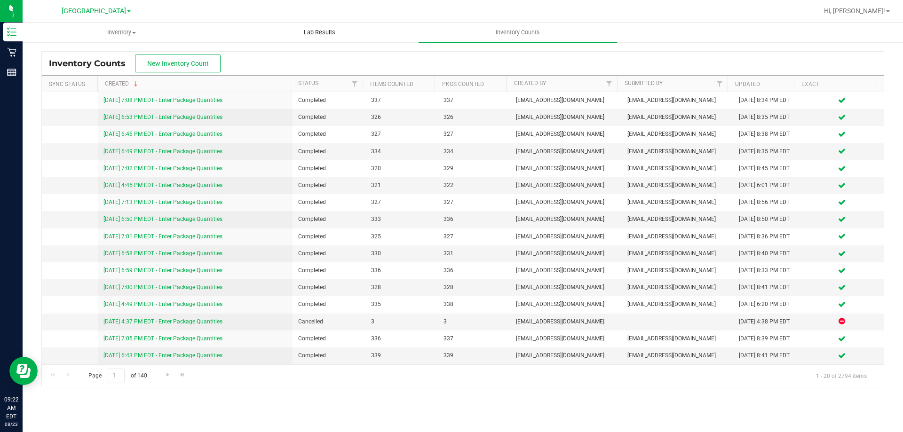
click at [325, 35] on span "Lab Results" at bounding box center [319, 32] width 57 height 8
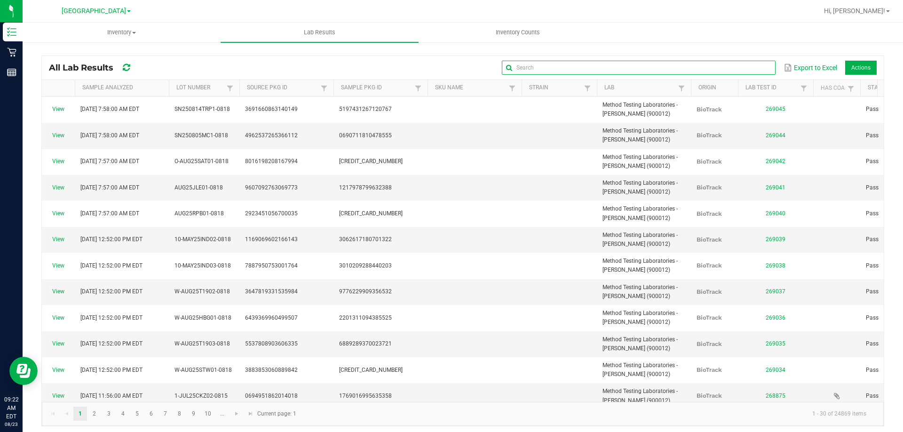
click at [741, 63] on input "text" at bounding box center [638, 68] width 273 height 14
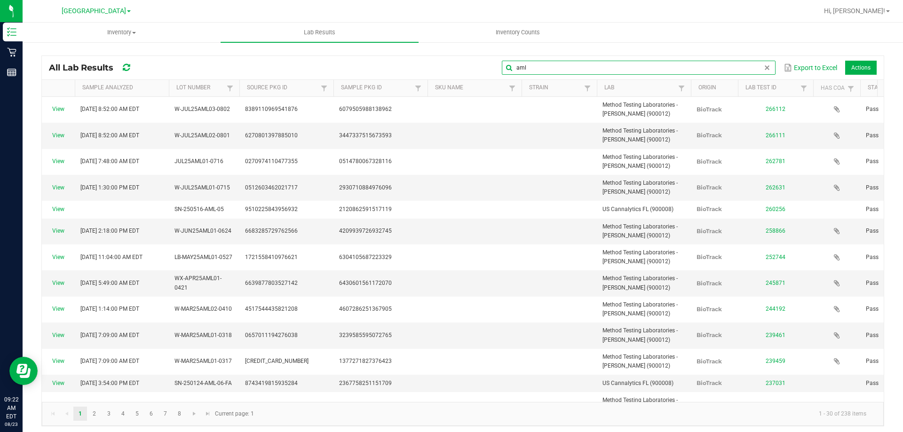
click at [576, 61] on input "aml" at bounding box center [638, 68] width 273 height 14
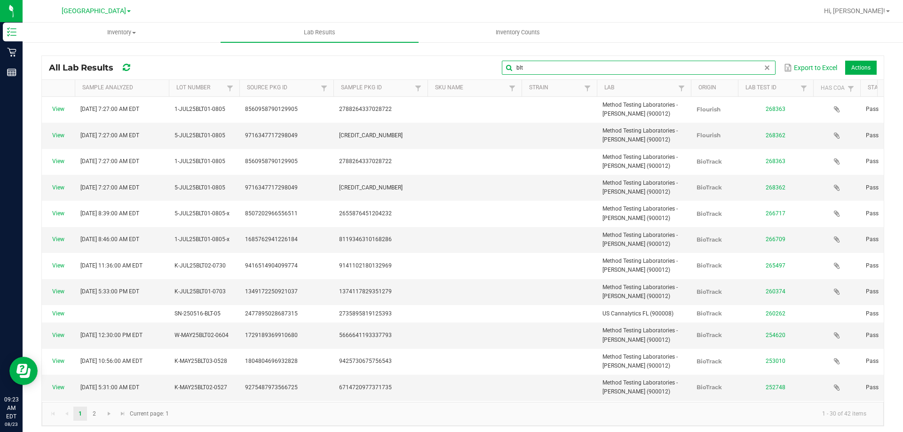
click at [545, 71] on input "blt" at bounding box center [638, 68] width 273 height 14
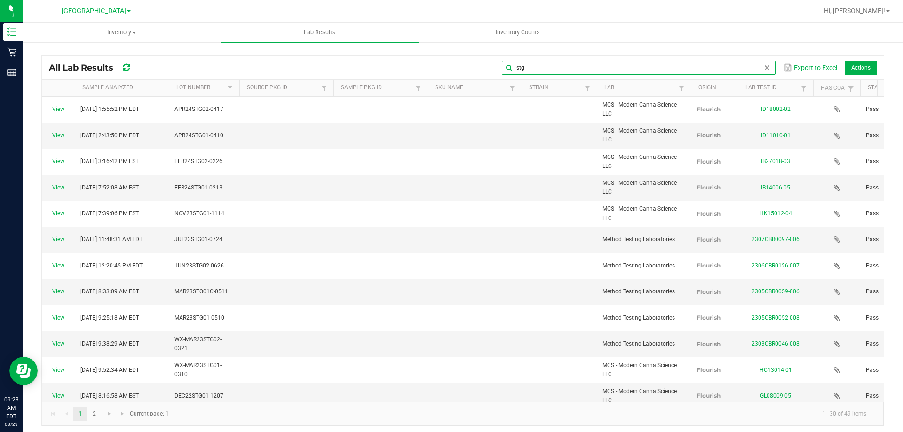
type input "stg"
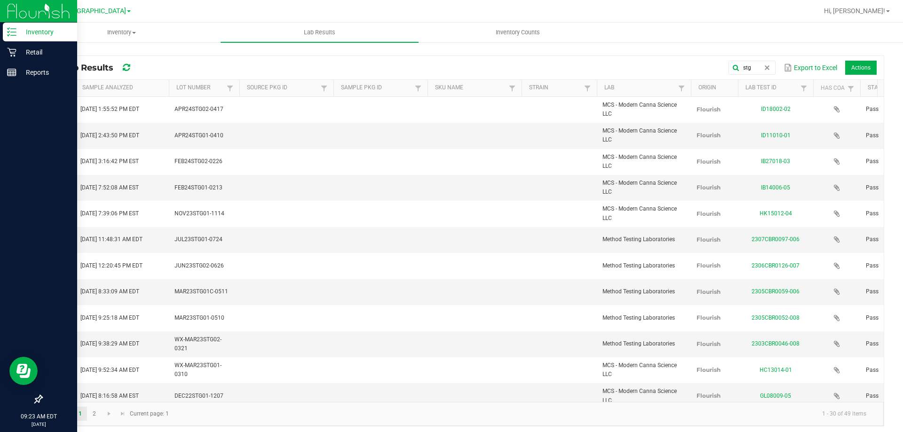
click at [39, 30] on p "Inventory" at bounding box center [44, 31] width 56 height 11
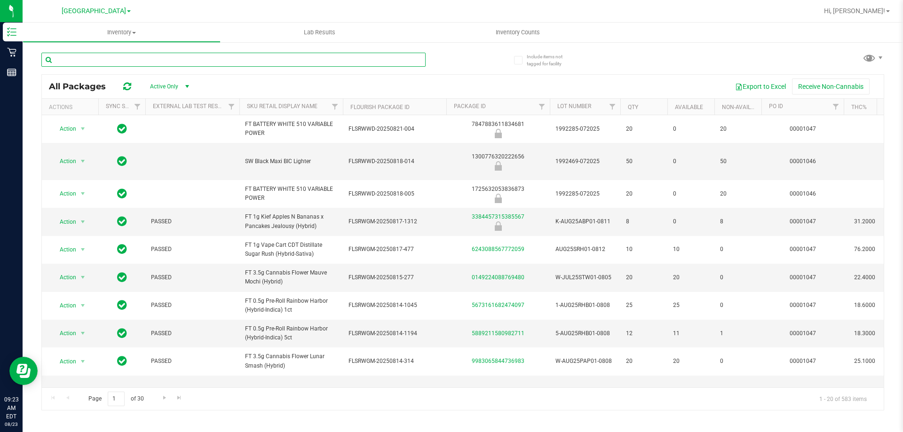
click at [249, 57] on input "text" at bounding box center [233, 60] width 384 height 14
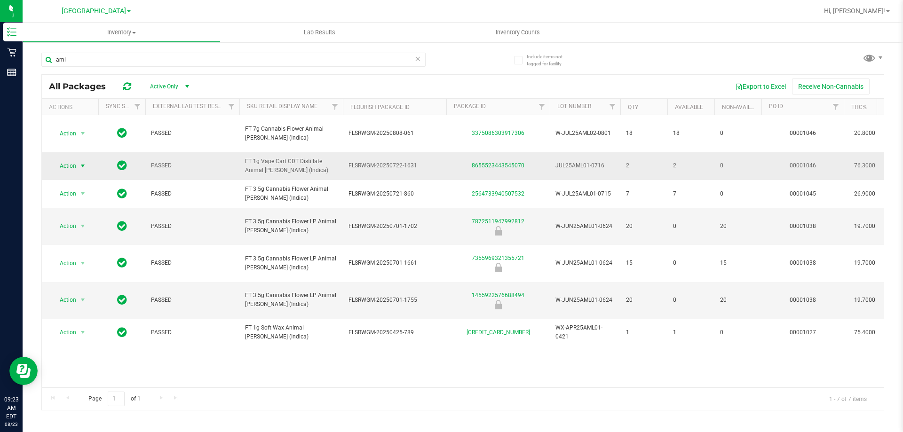
click at [82, 162] on span "select" at bounding box center [83, 166] width 8 height 8
click at [84, 169] on li "Global inventory" at bounding box center [82, 173] width 60 height 14
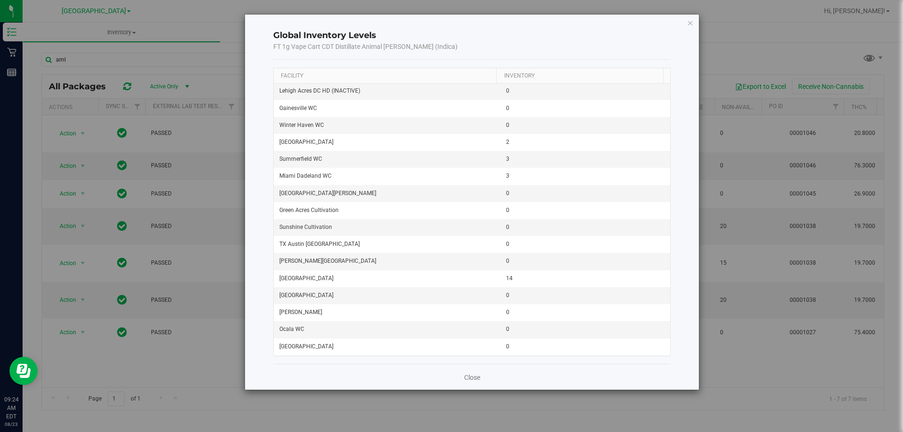
scroll to position [1192, 0]
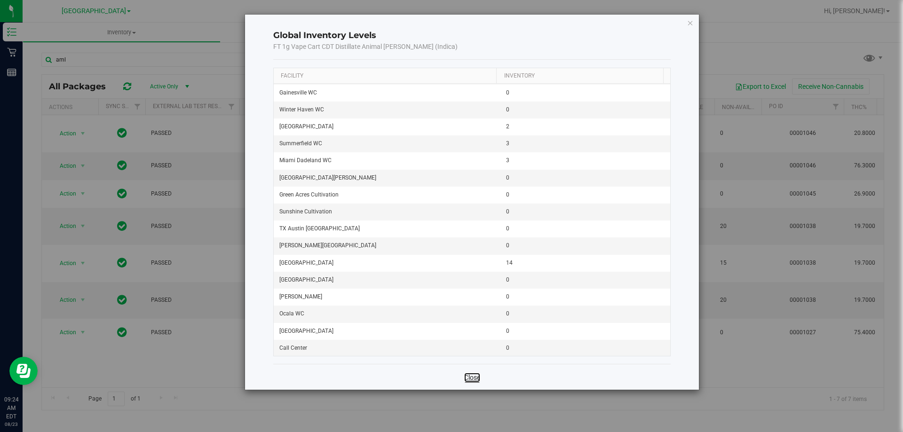
click at [469, 382] on link "Close" at bounding box center [472, 377] width 16 height 9
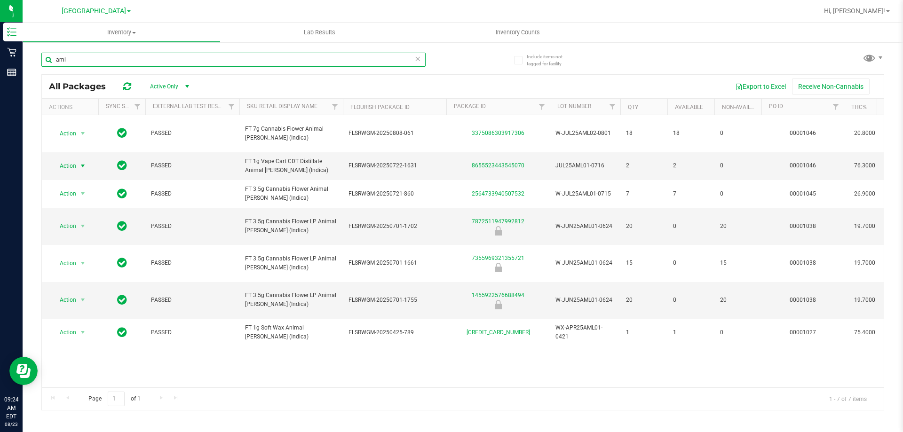
click at [112, 54] on input "aml" at bounding box center [233, 60] width 384 height 14
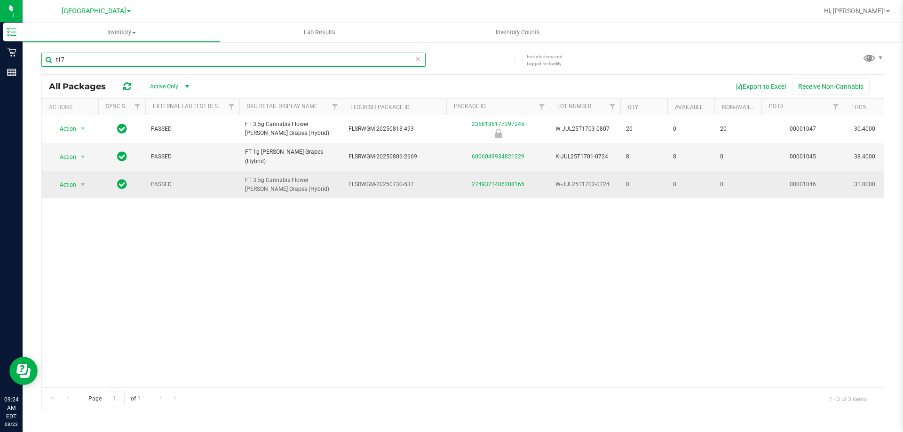
type input "t17"
drag, startPoint x: 555, startPoint y: 181, endPoint x: 612, endPoint y: 186, distance: 56.7
click at [612, 186] on td "W-JUL25T1702-0724" at bounding box center [585, 184] width 71 height 27
copy span "W-JUL25T1702-0724"
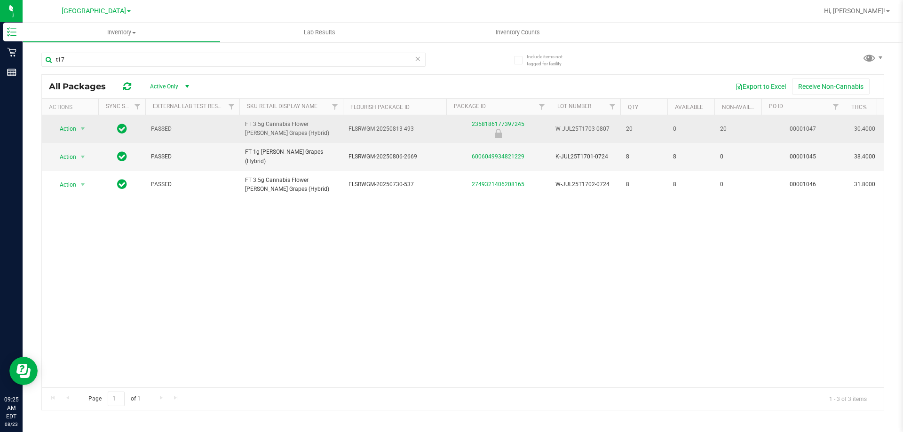
drag, startPoint x: 556, startPoint y: 128, endPoint x: 616, endPoint y: 121, distance: 61.1
click at [616, 121] on td "W-JUL25T1703-0807" at bounding box center [585, 129] width 71 height 28
copy span "W-JUL25T1703-0807"
